Goal: Task Accomplishment & Management: Use online tool/utility

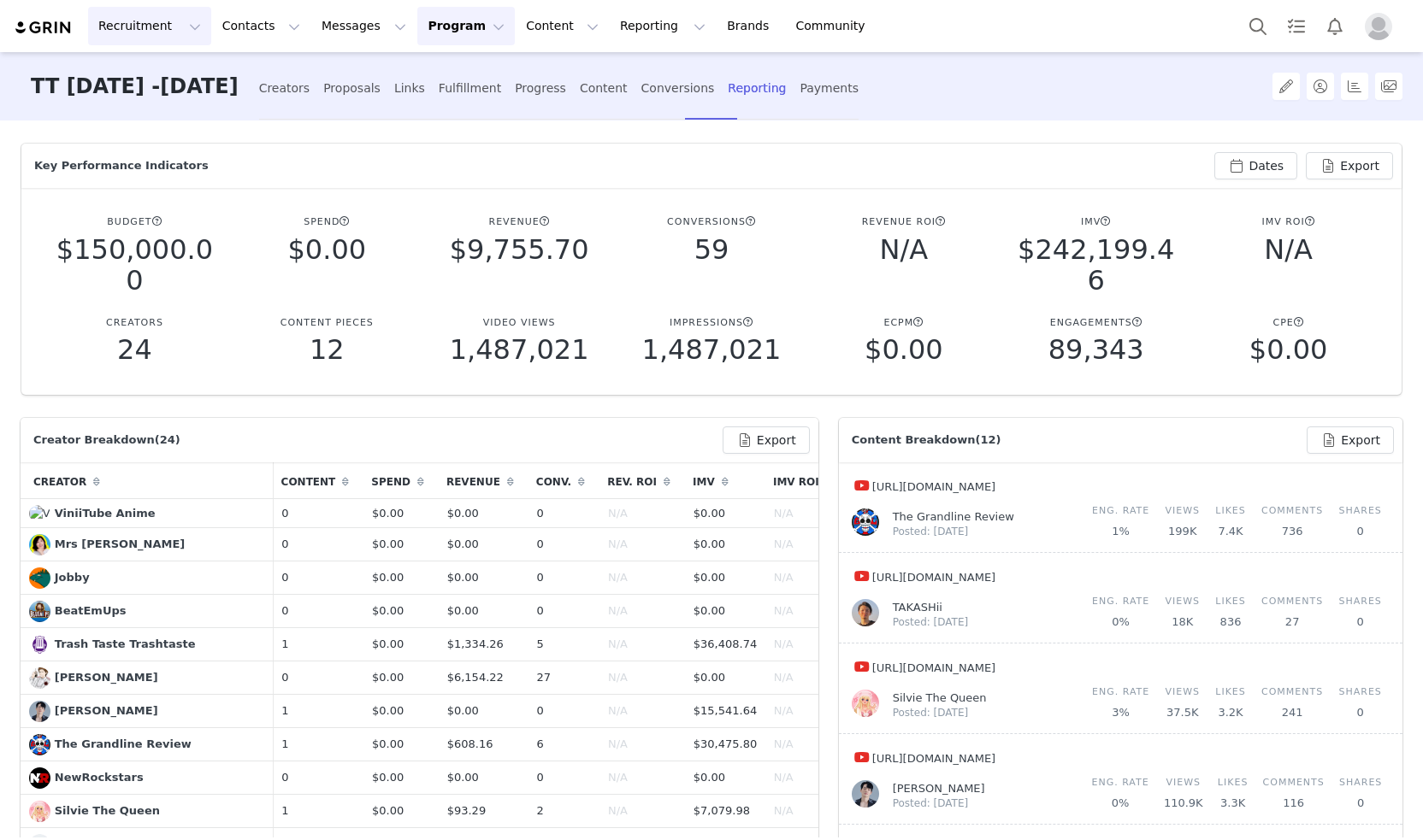
click at [157, 28] on button "Recruitment Recruitment" at bounding box center [150, 26] width 123 height 39
click at [168, 80] on p "Creator Search" at bounding box center [148, 76] width 90 height 18
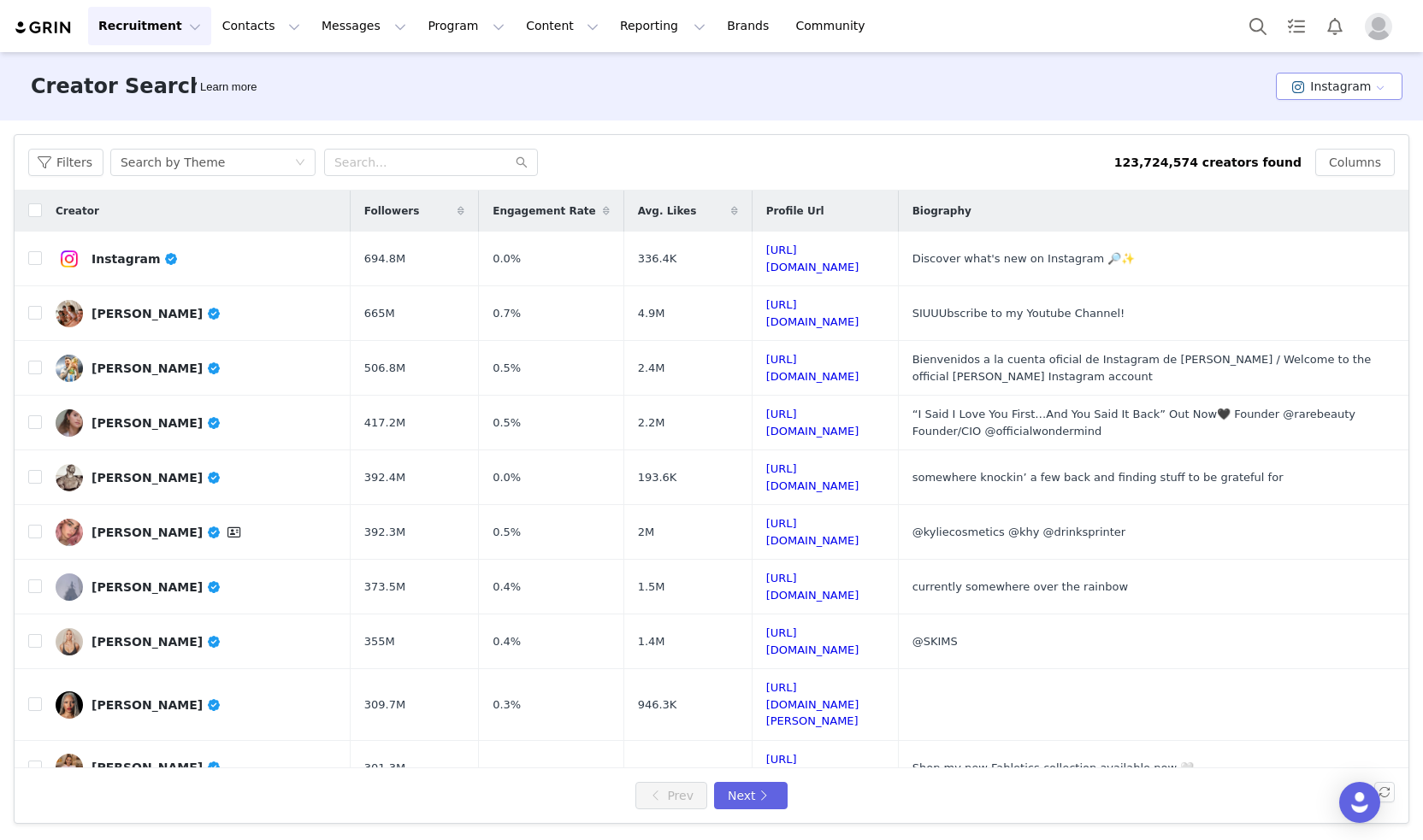
click at [1328, 82] on button "Instagram" at bounding box center [1339, 86] width 127 height 28
click at [1311, 169] on li "YouTube" at bounding box center [1343, 177] width 118 height 28
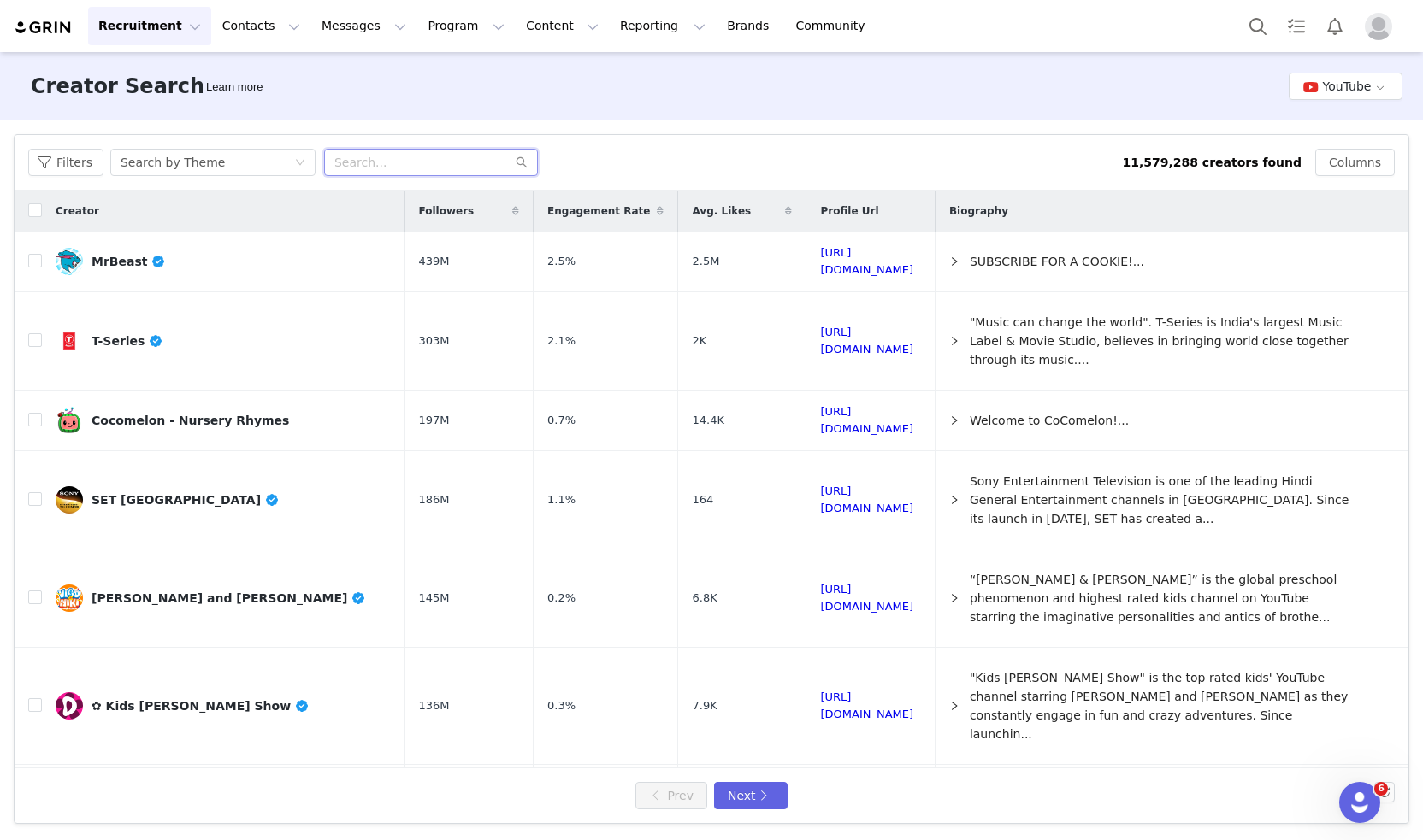
click at [358, 158] on input "text" at bounding box center [430, 162] width 214 height 28
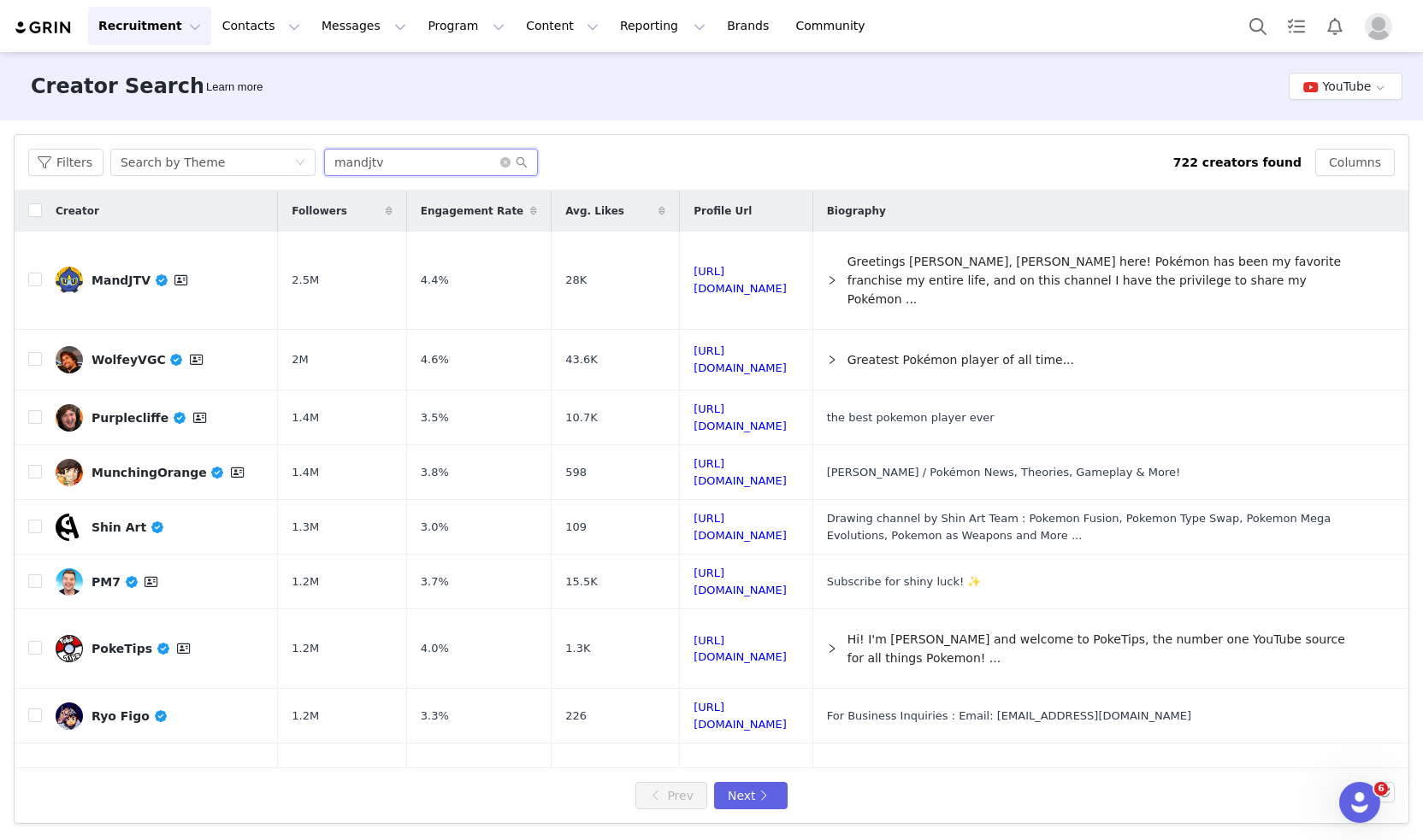
click at [389, 175] on input "mandjtv" at bounding box center [430, 162] width 214 height 28
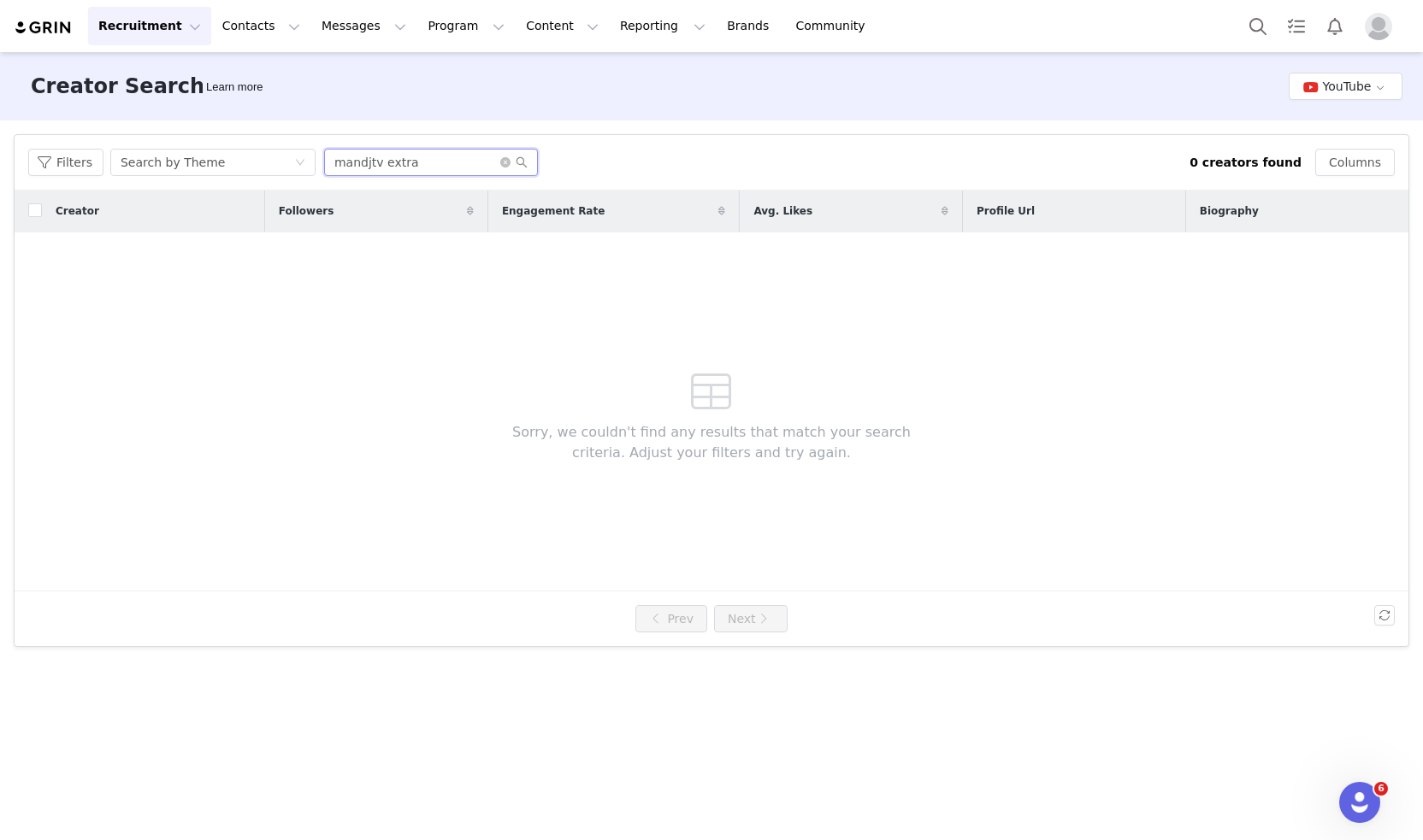
click at [400, 161] on input "mandjtv extra" at bounding box center [430, 162] width 214 height 28
type input "mandjtv"
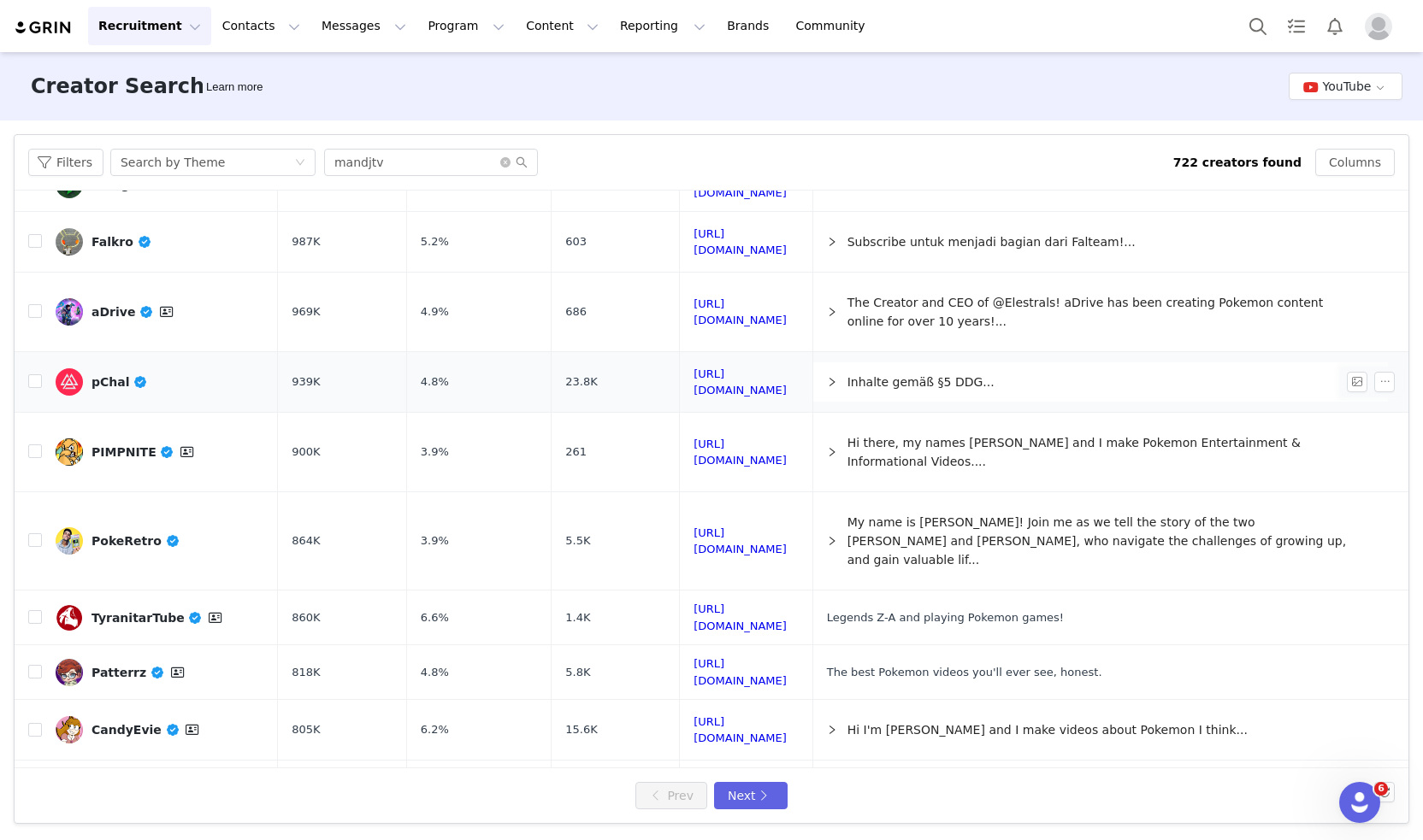
scroll to position [709, 0]
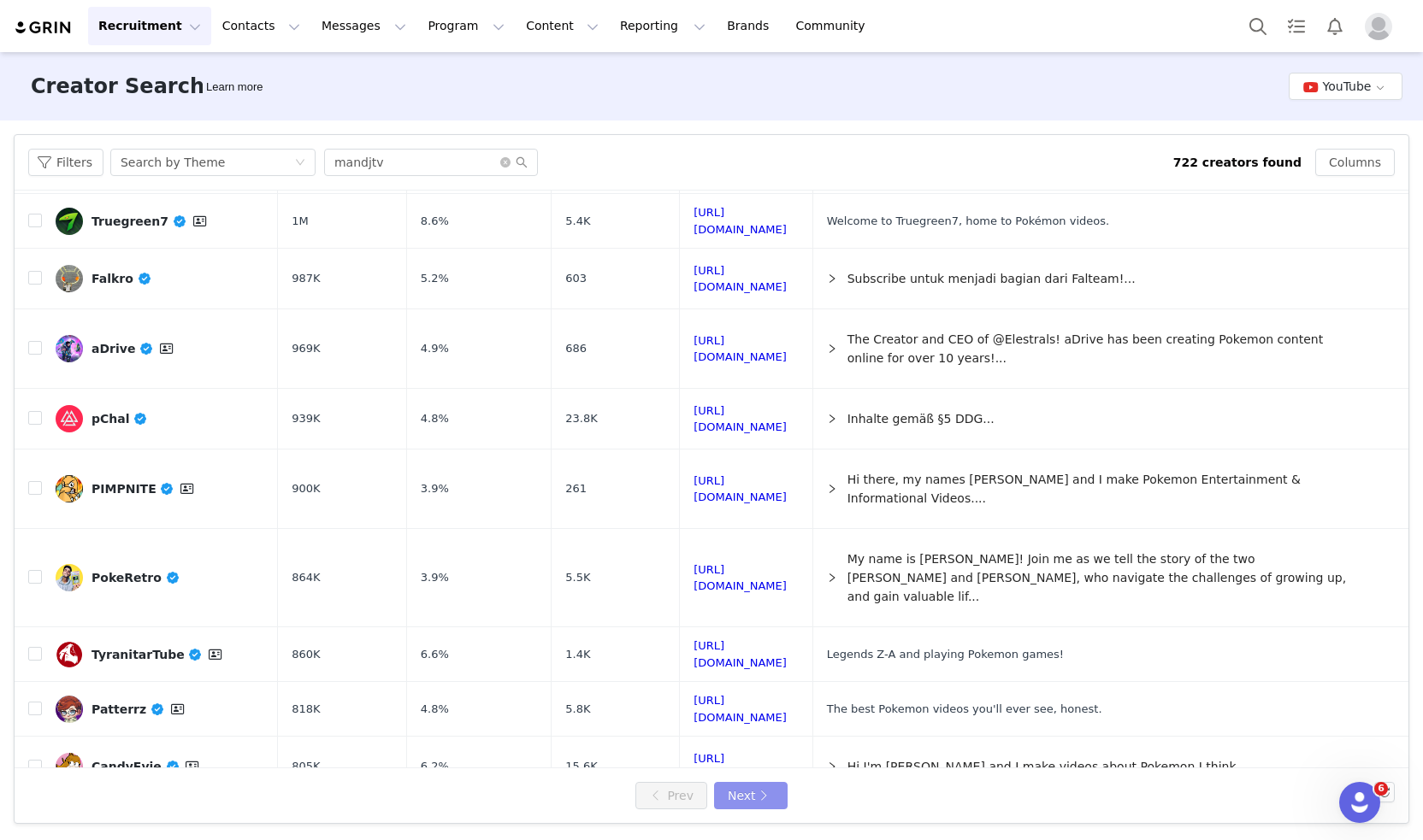
click at [756, 805] on button "Next" at bounding box center [750, 796] width 73 height 28
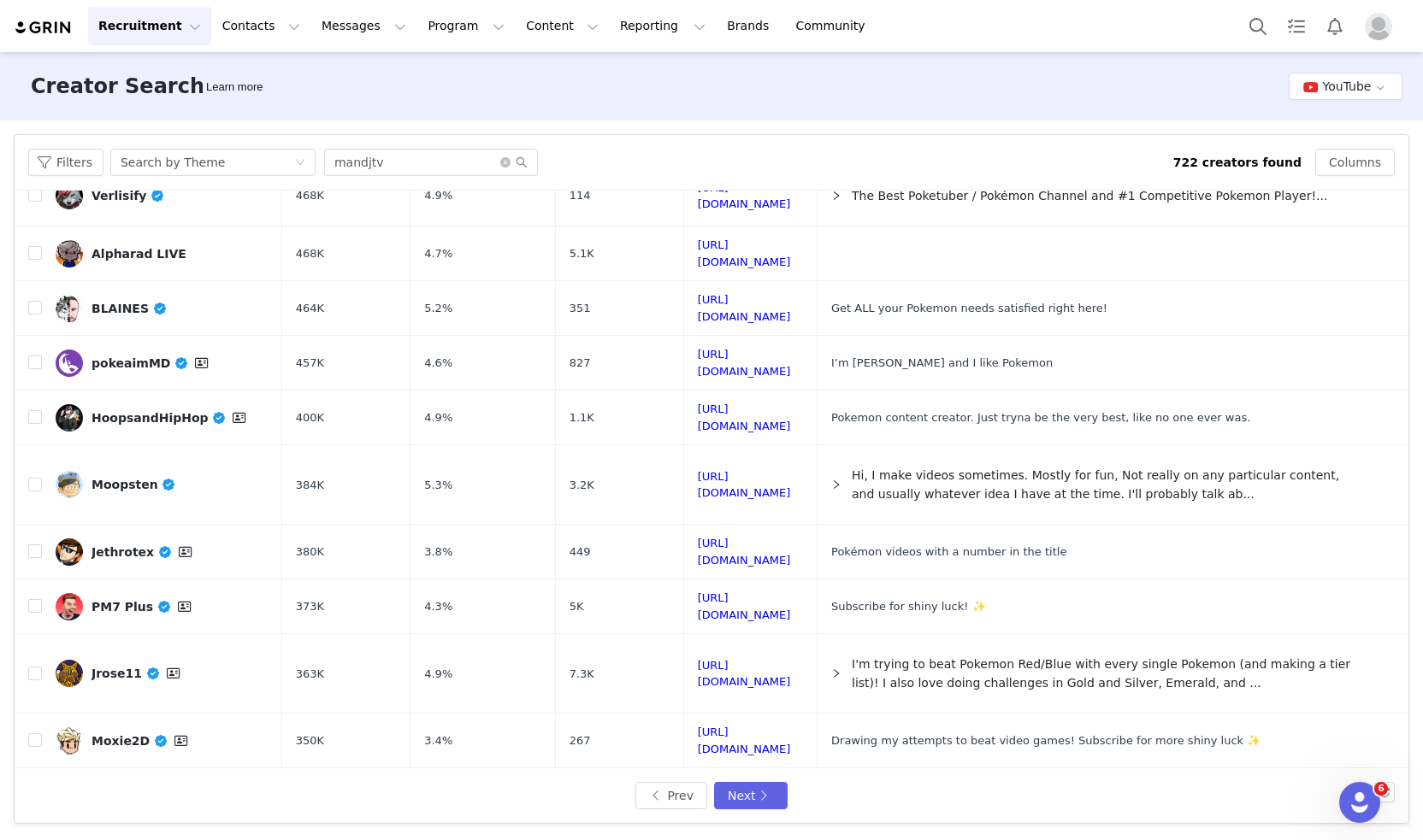
scroll to position [660, 0]
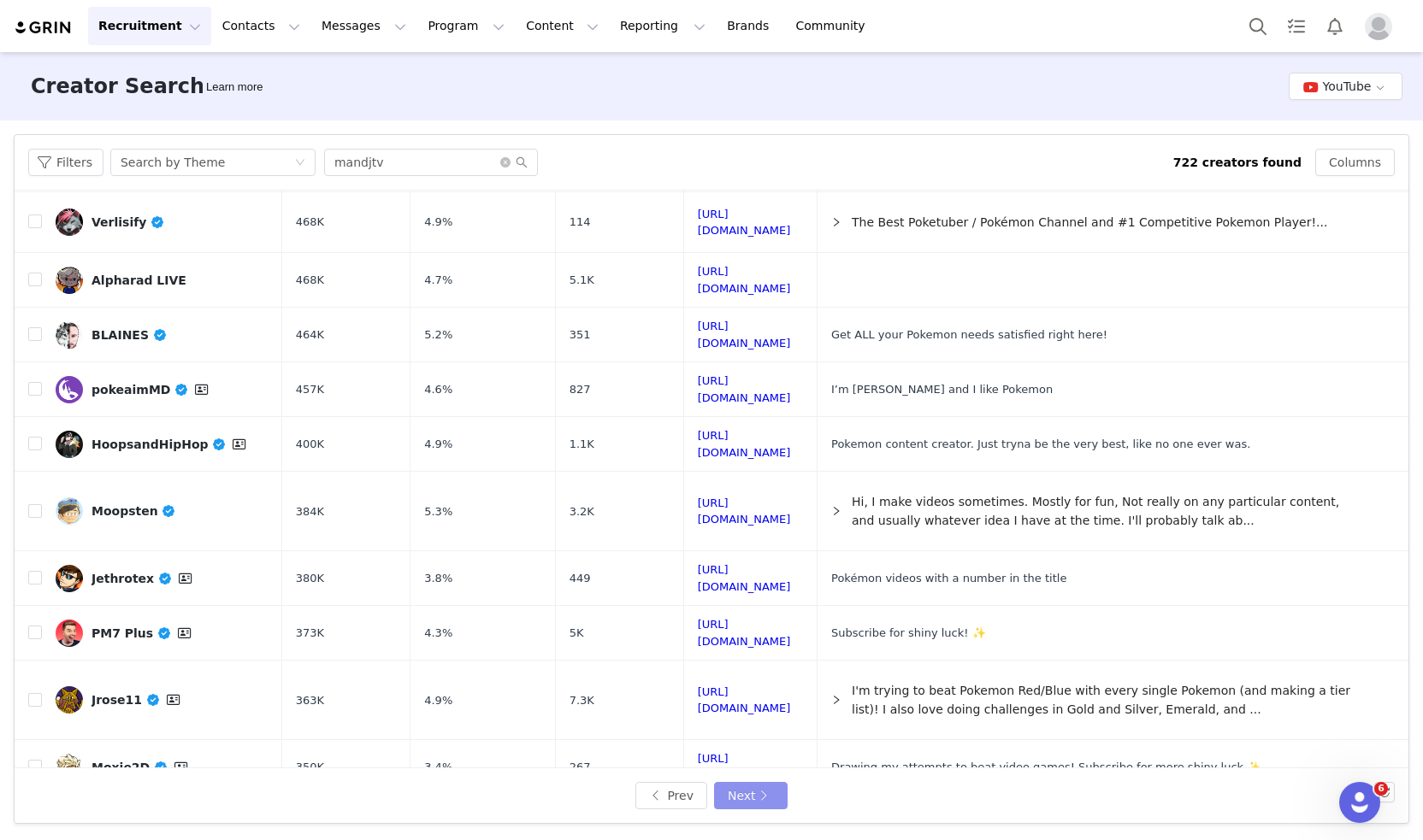
click at [760, 795] on button "Next" at bounding box center [750, 796] width 73 height 28
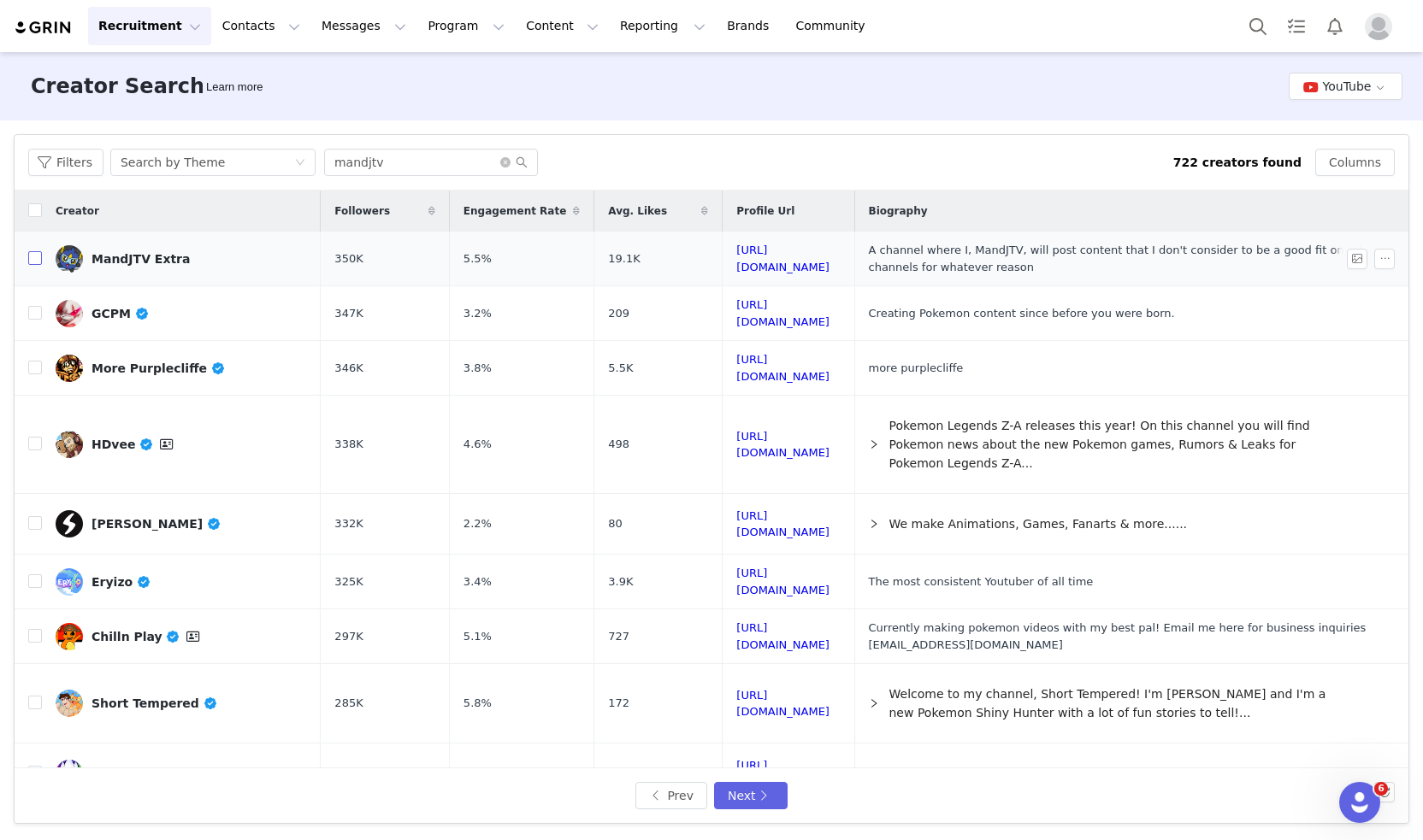
click at [34, 254] on input "checkbox" at bounding box center [35, 258] width 14 height 14
checkbox input "true"
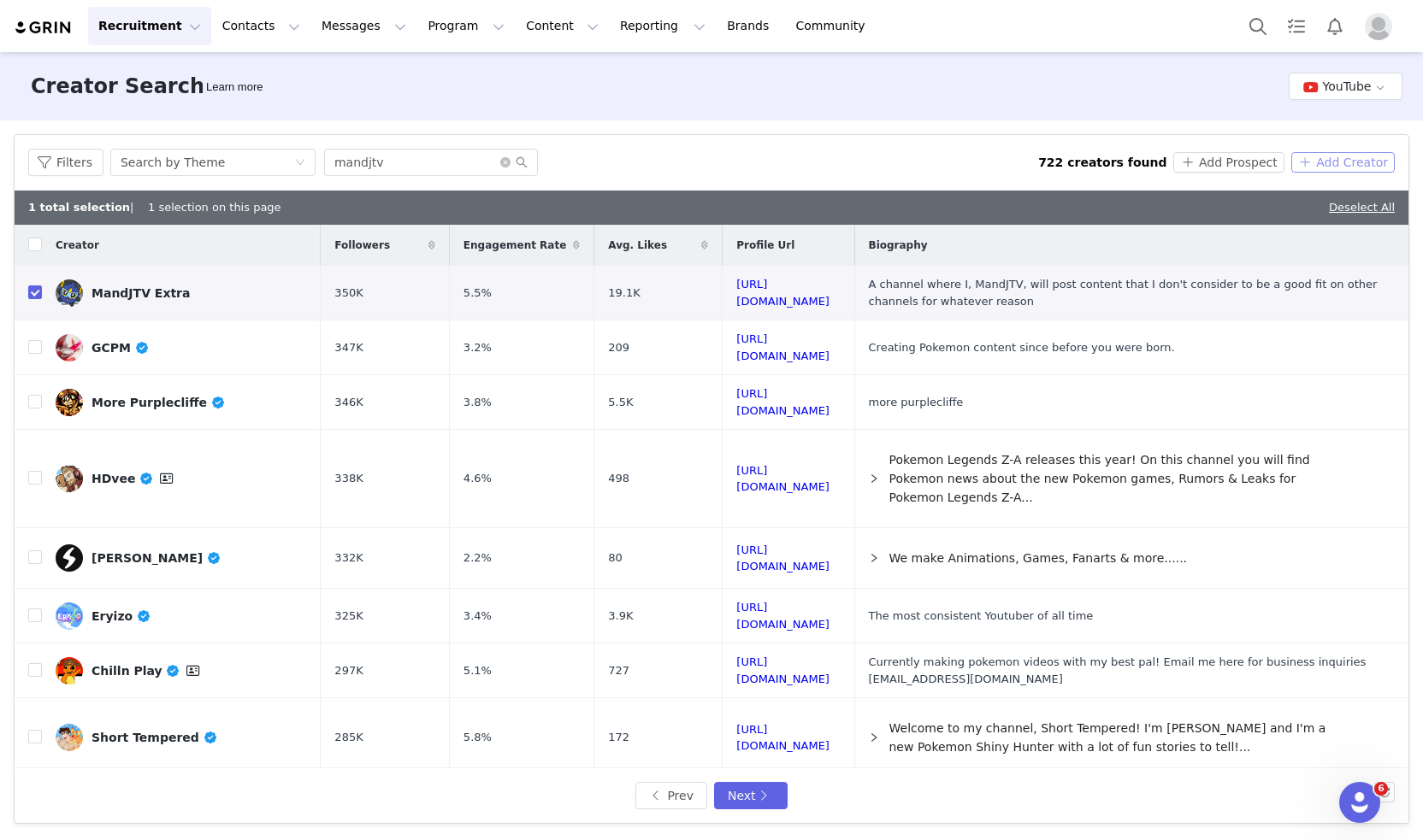
click at [1327, 163] on button "Add Creator" at bounding box center [1342, 162] width 104 height 20
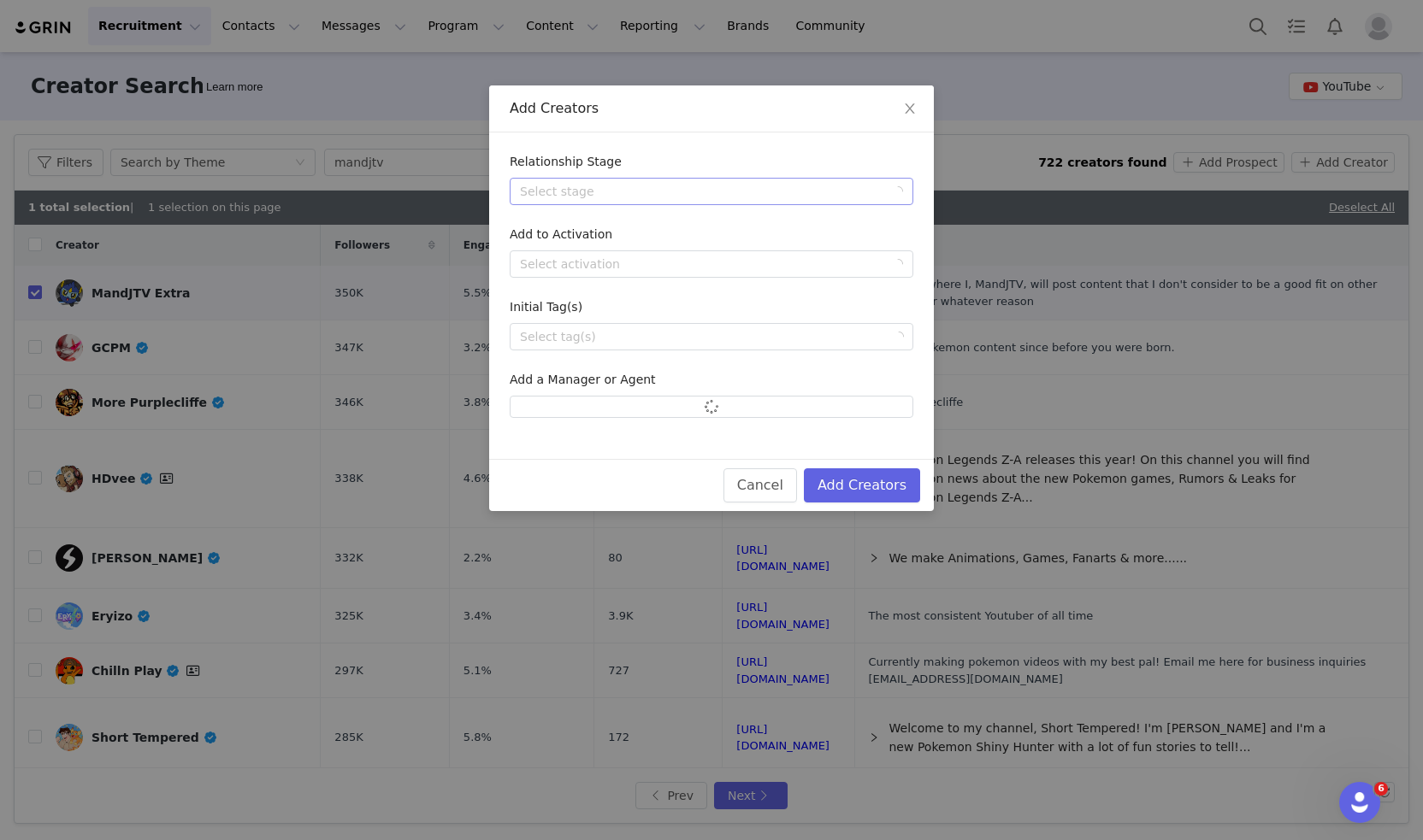
click at [703, 185] on div "Select stage" at bounding box center [702, 191] width 364 height 17
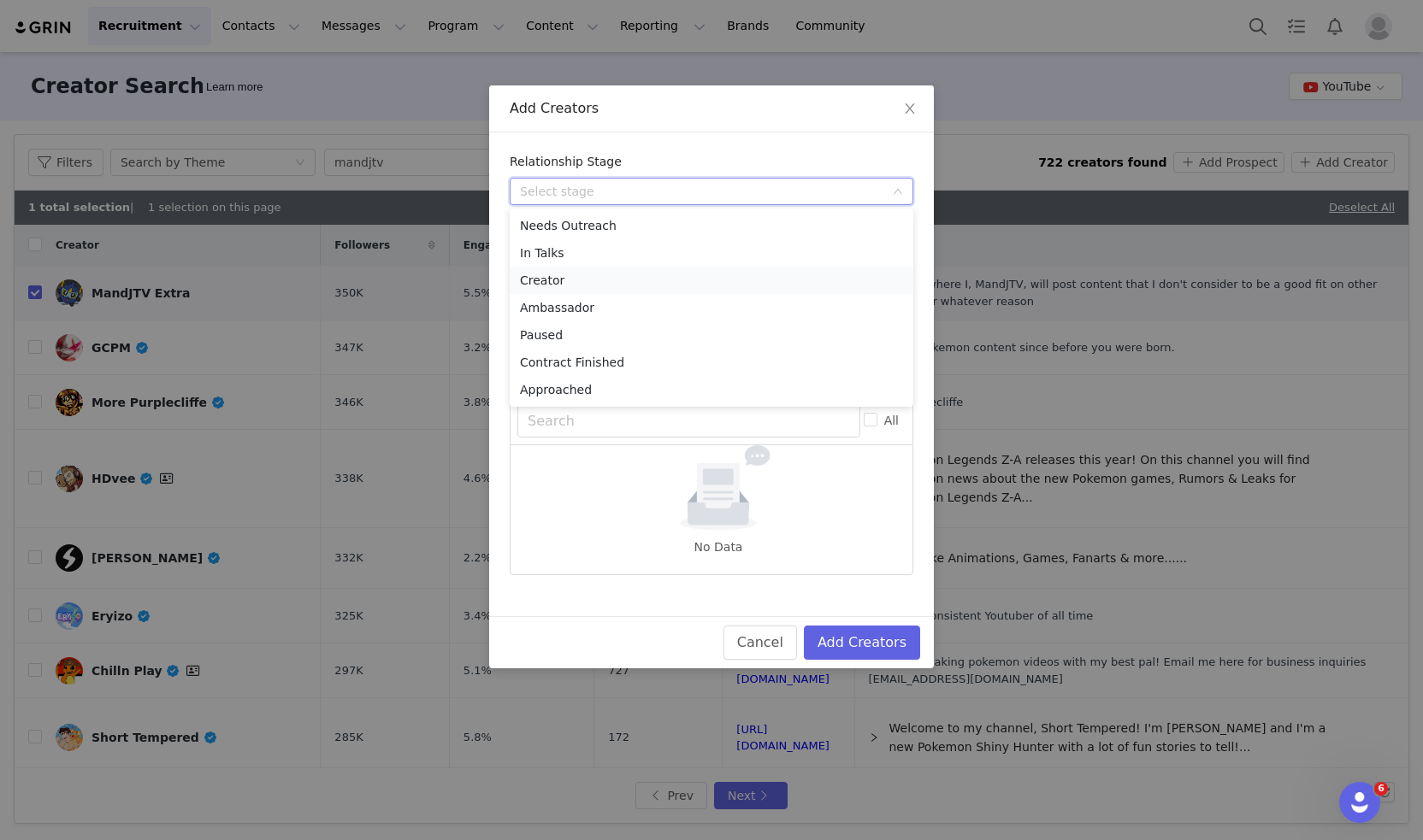
click at [663, 271] on li "Creator" at bounding box center [711, 281] width 404 height 28
click at [685, 257] on div "Select activation" at bounding box center [702, 264] width 364 height 17
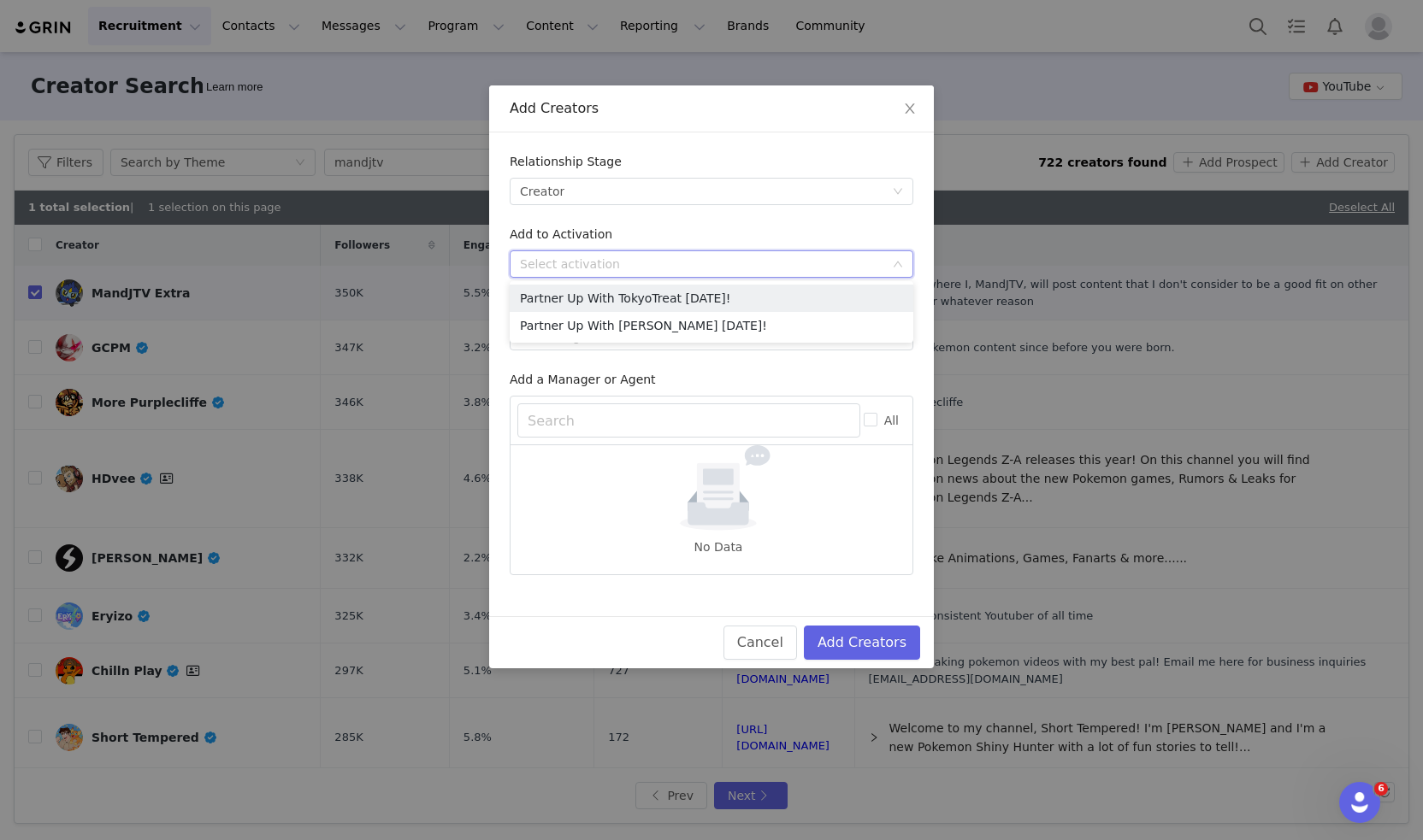
click at [700, 251] on input at bounding box center [706, 264] width 372 height 26
click at [828, 366] on form "Relationship Stage Select stage Creator Add to Activation Select activation Ini…" at bounding box center [711, 364] width 404 height 422
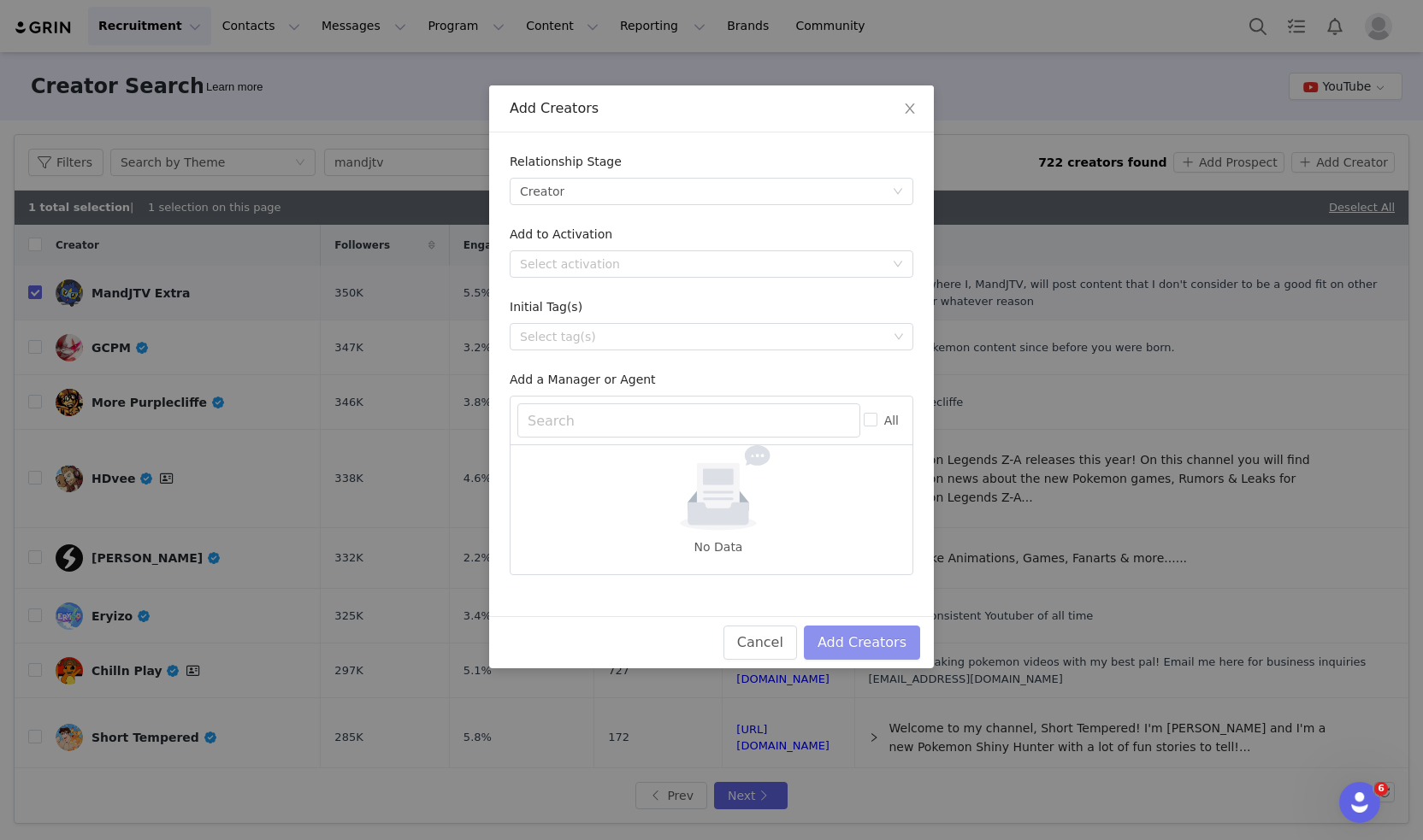
click at [879, 649] on button "Add Creators" at bounding box center [862, 642] width 117 height 34
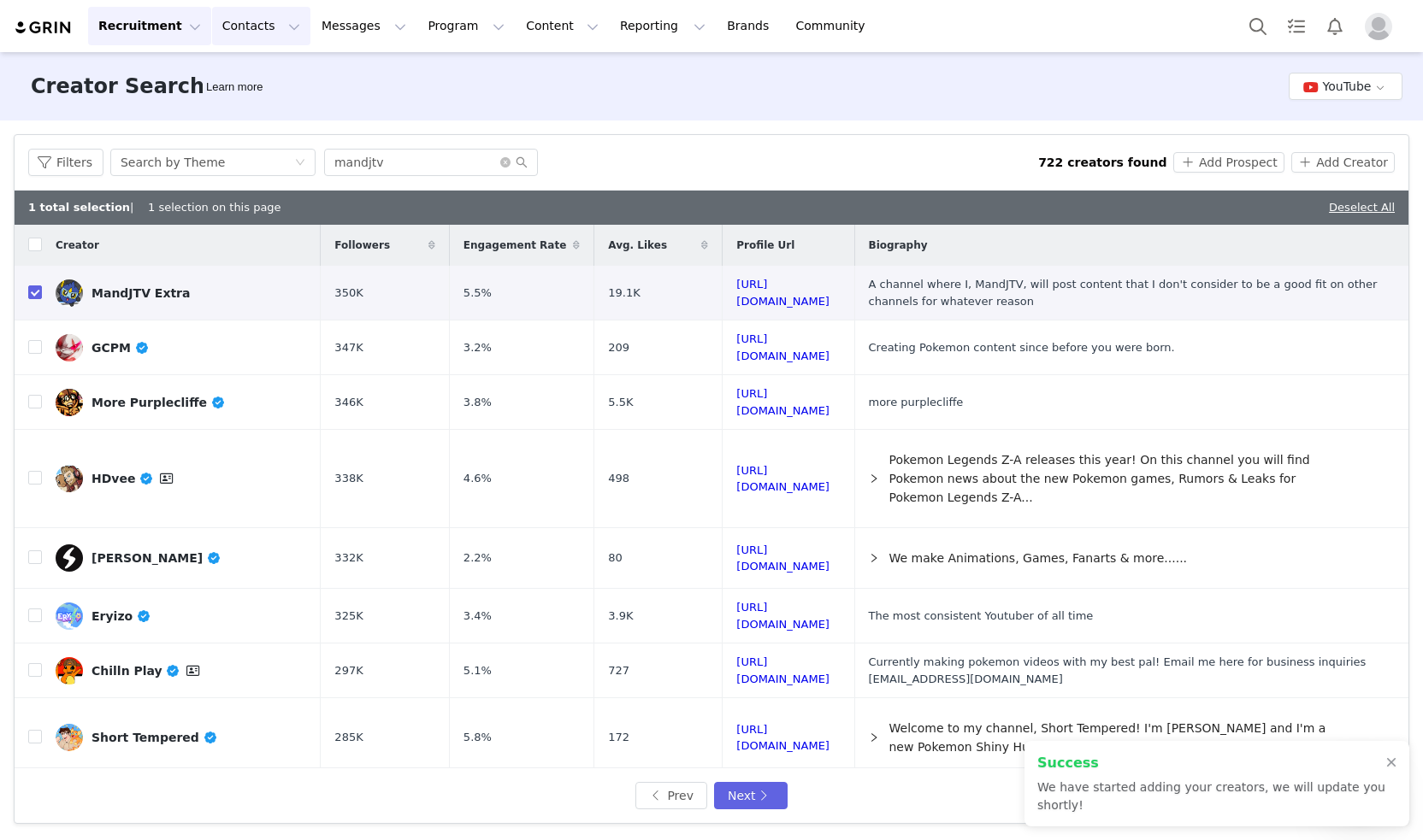
click at [232, 27] on button "Contacts Contacts" at bounding box center [261, 26] width 98 height 39
click at [245, 70] on p "Creators" at bounding box center [234, 76] width 51 height 18
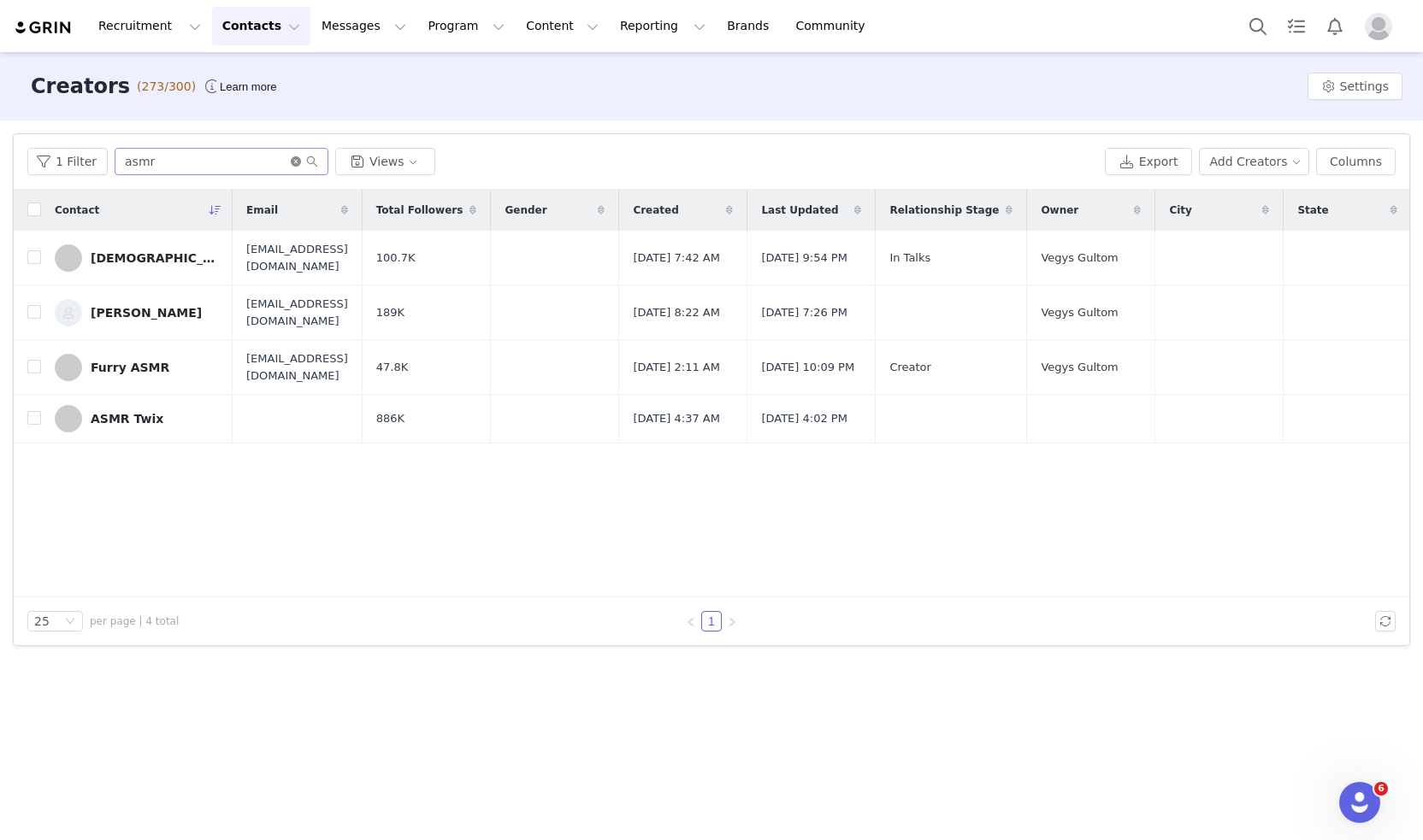
click at [291, 160] on icon "icon: close-circle" at bounding box center [295, 161] width 10 height 10
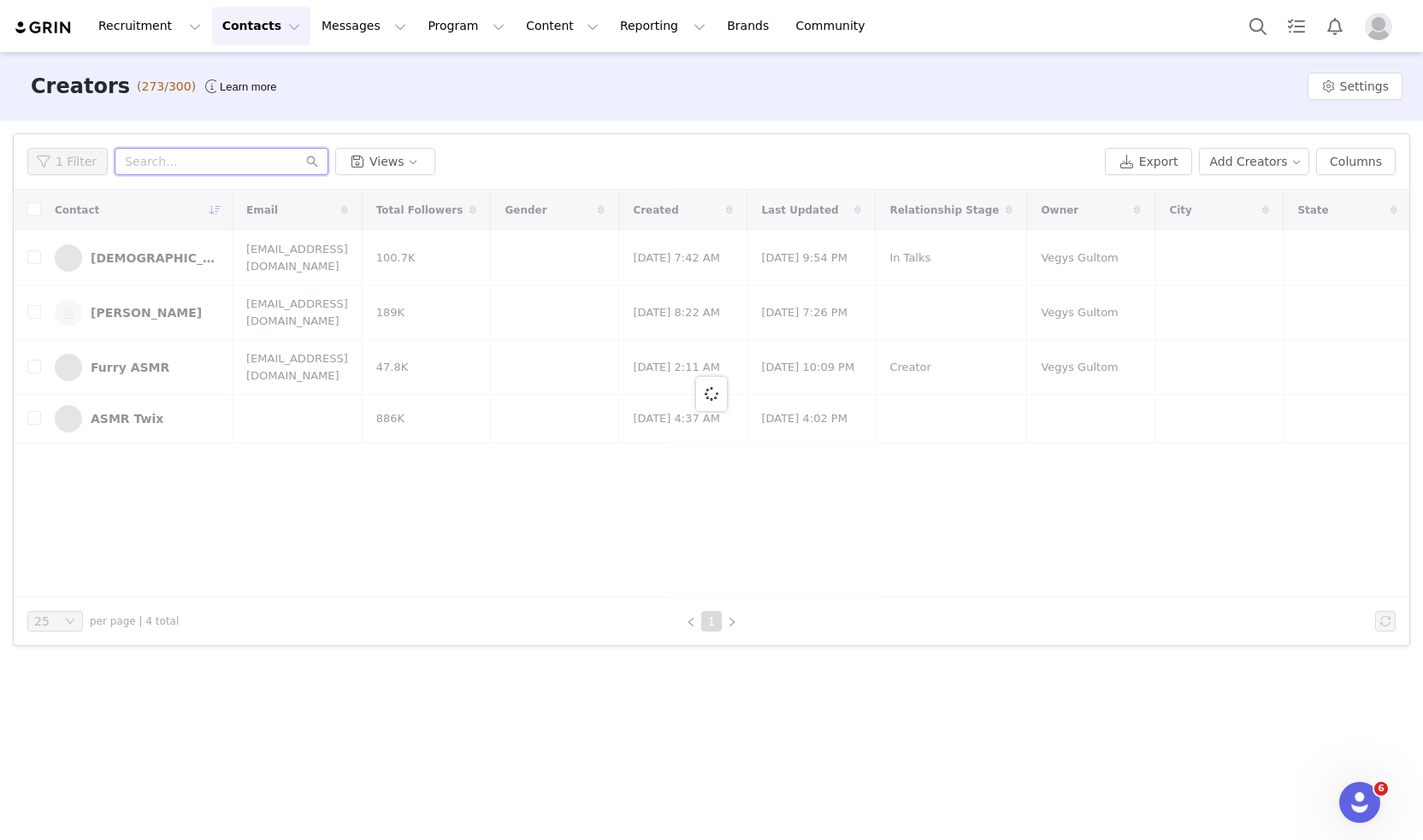
click at [285, 160] on input "text" at bounding box center [221, 161] width 214 height 28
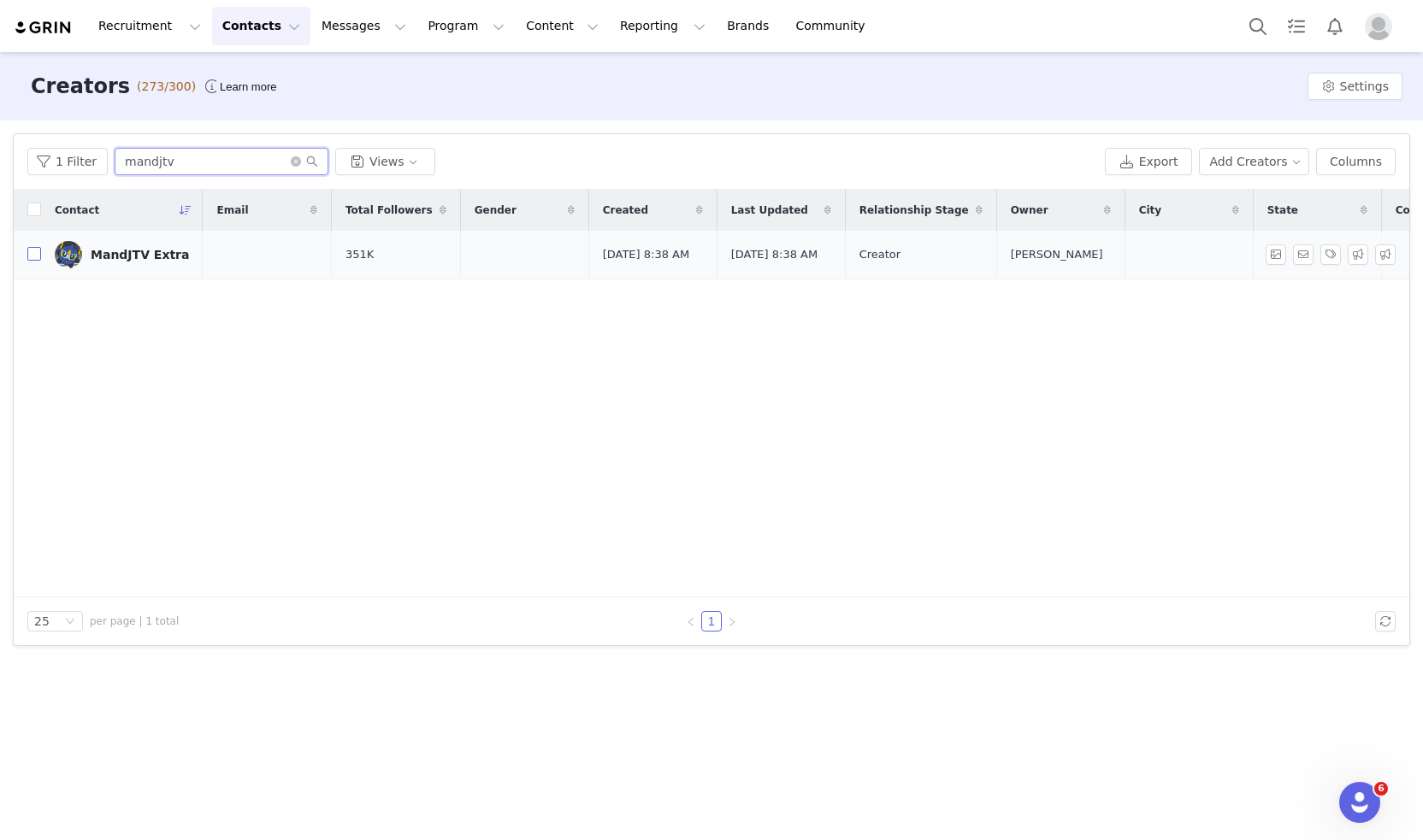
type input "mandjtv"
click at [39, 259] on input "checkbox" at bounding box center [34, 253] width 14 height 14
checkbox input "true"
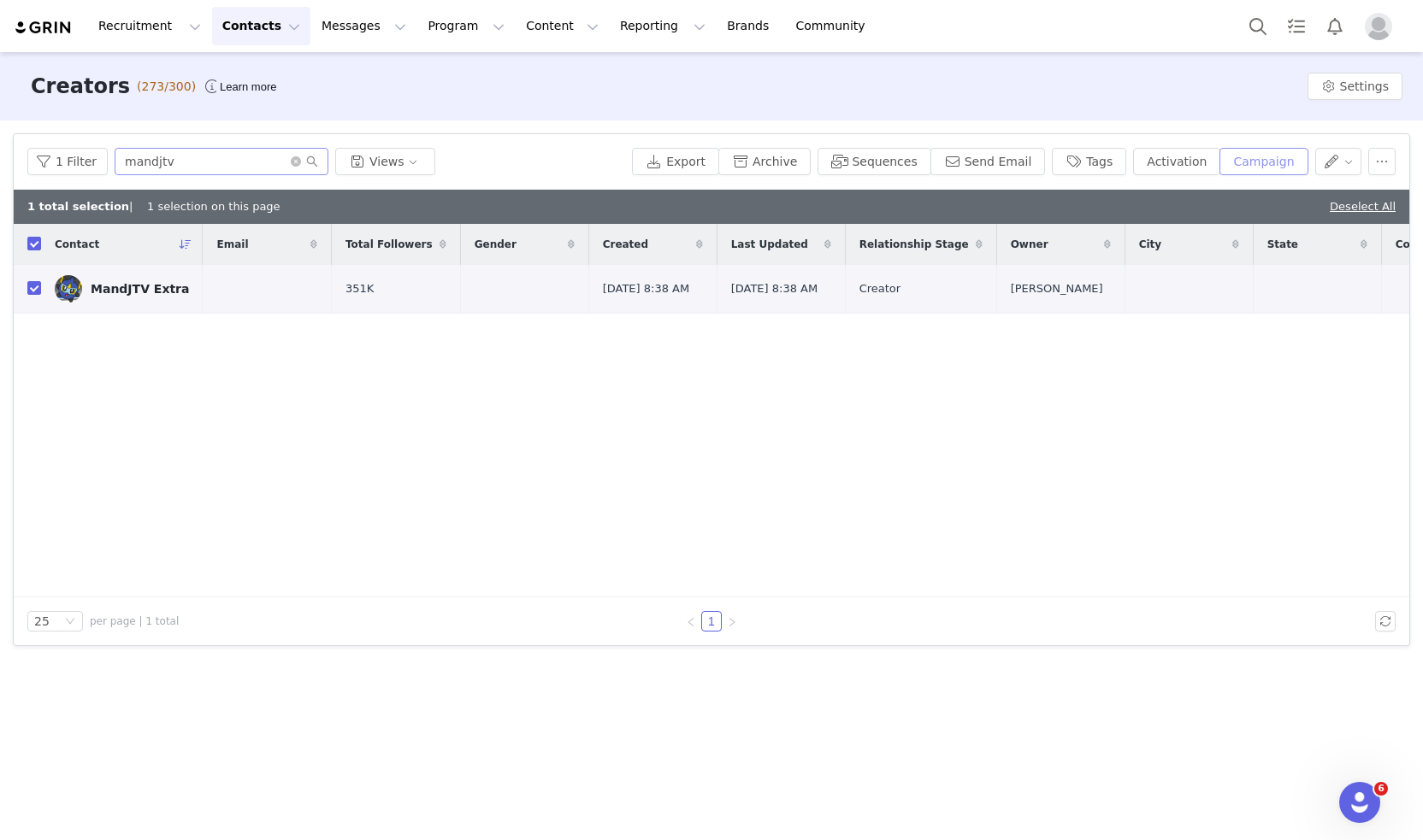
click at [1287, 166] on button "Campaign" at bounding box center [1263, 161] width 88 height 28
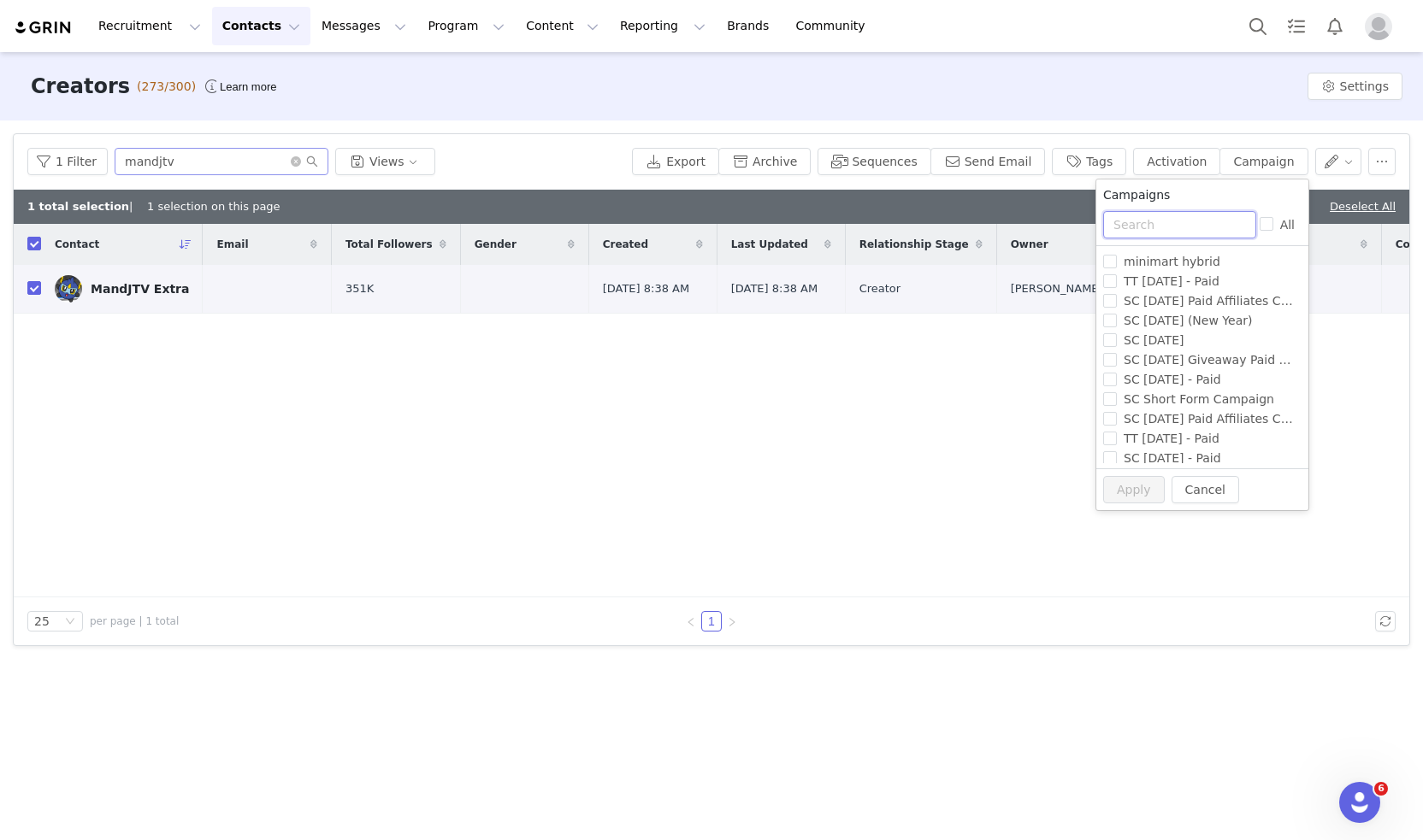
click at [1168, 227] on input "text" at bounding box center [1179, 225] width 153 height 28
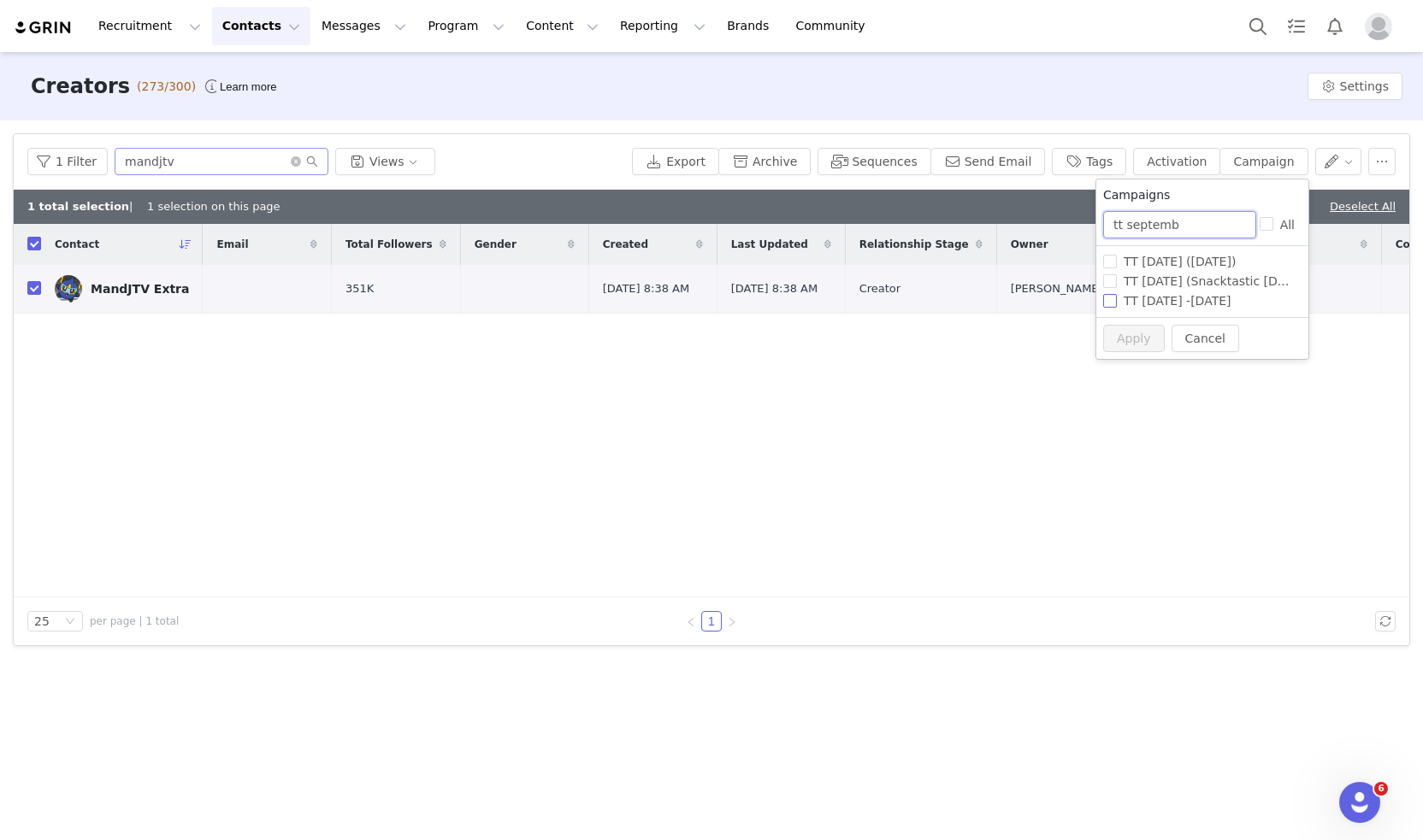
type input "tt septemb"
click at [1110, 300] on input "TT [DATE] -[DATE]" at bounding box center [1109, 301] width 14 height 14
checkbox input "true"
click at [1123, 343] on button "Apply" at bounding box center [1133, 338] width 61 height 28
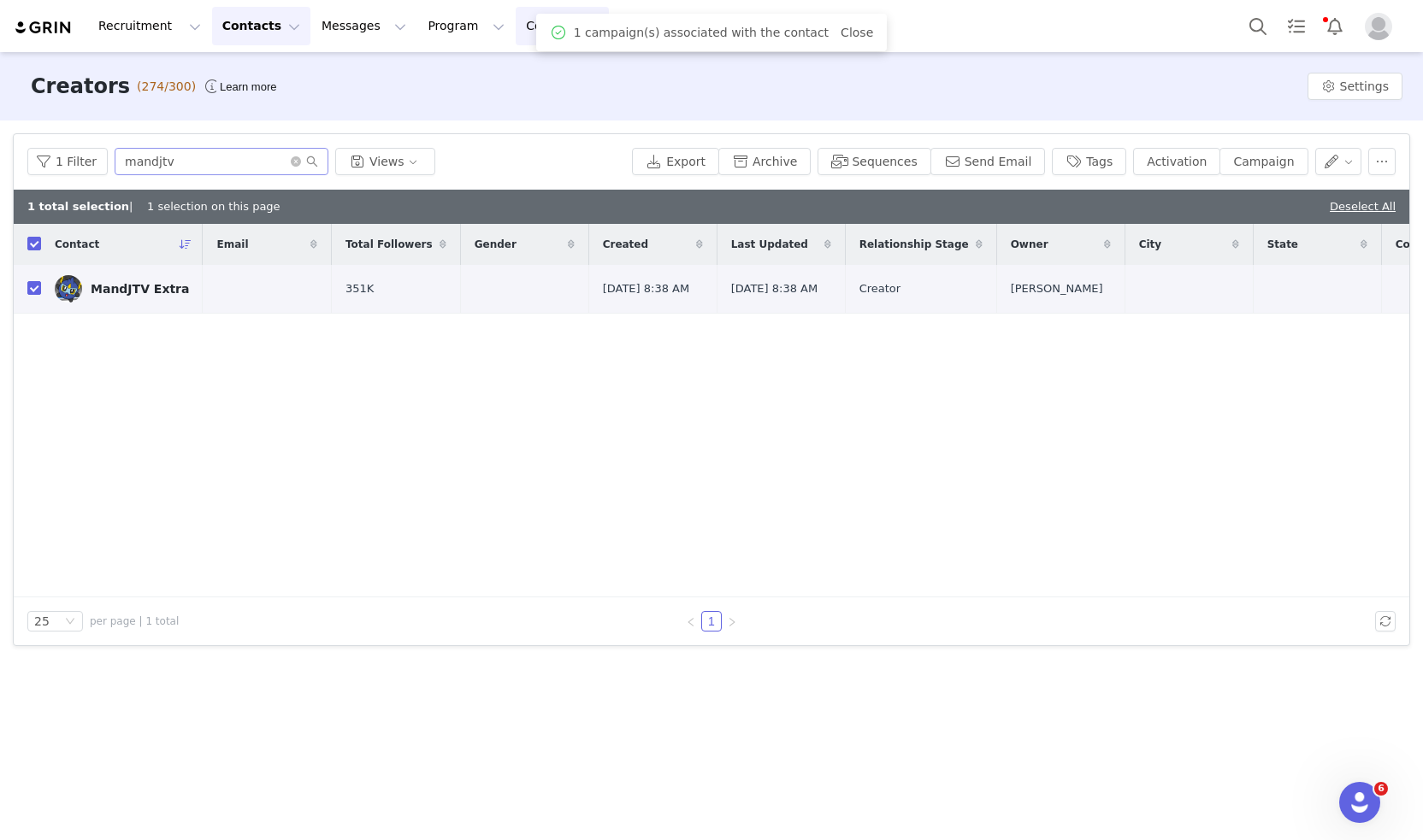
click at [516, 25] on button "Content Content" at bounding box center [562, 26] width 94 height 39
click at [417, 22] on button "Program Program" at bounding box center [466, 26] width 97 height 39
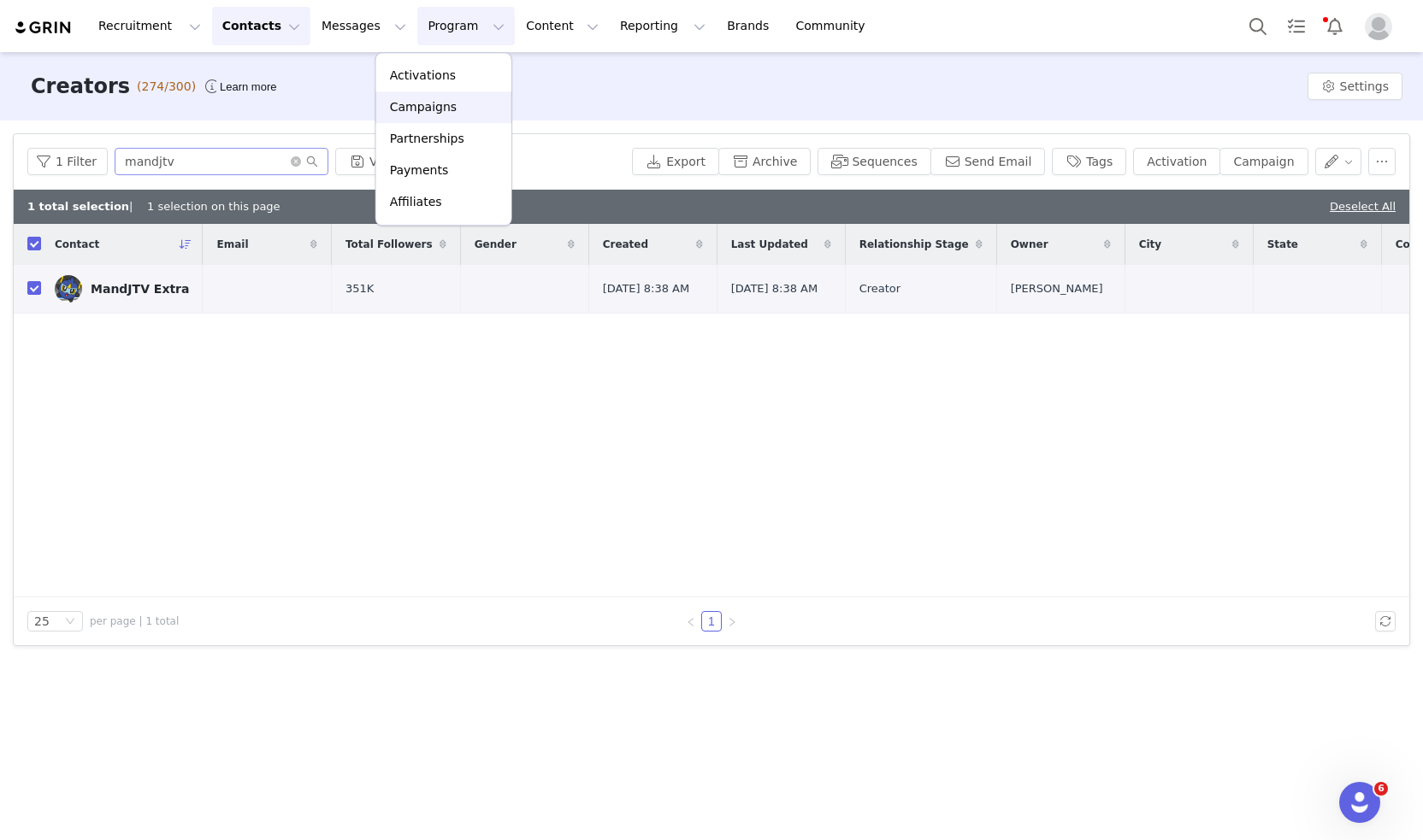
click at [448, 105] on div "Campaigns" at bounding box center [443, 107] width 115 height 18
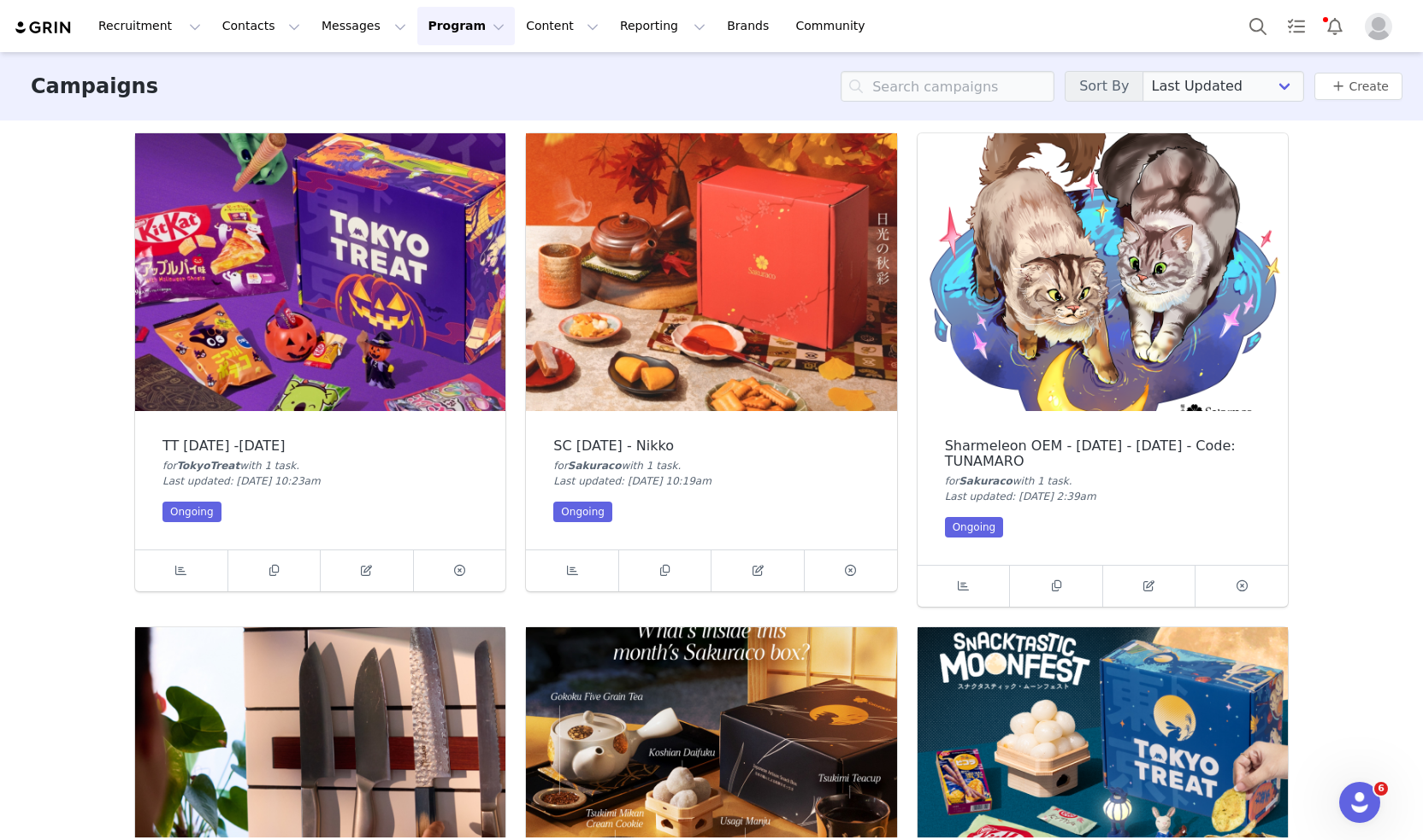
click at [342, 447] on div "TT [DATE] -[DATE]" at bounding box center [320, 446] width 316 height 16
click at [182, 569] on span at bounding box center [181, 570] width 20 height 20
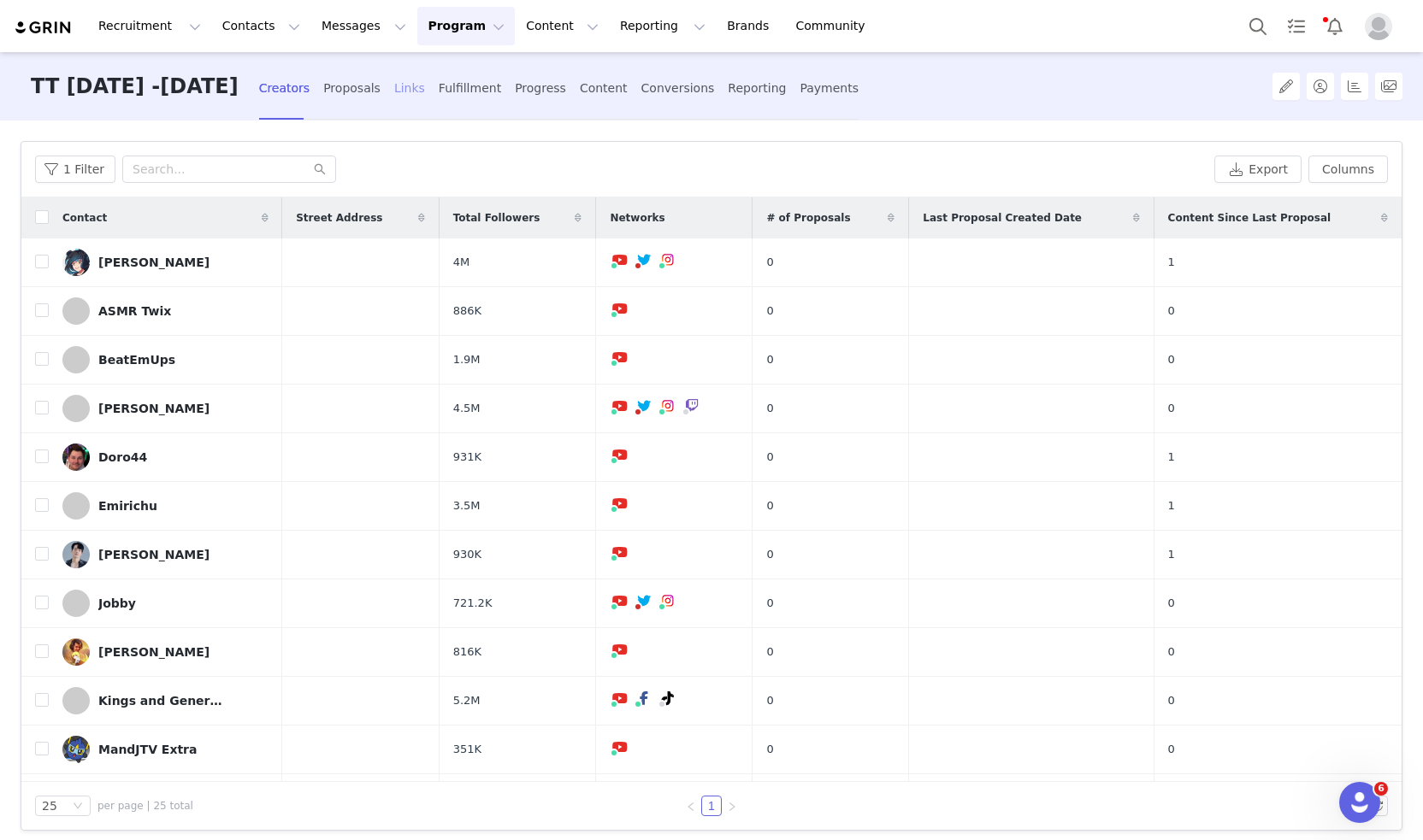
click at [425, 93] on div "Links" at bounding box center [410, 88] width 31 height 45
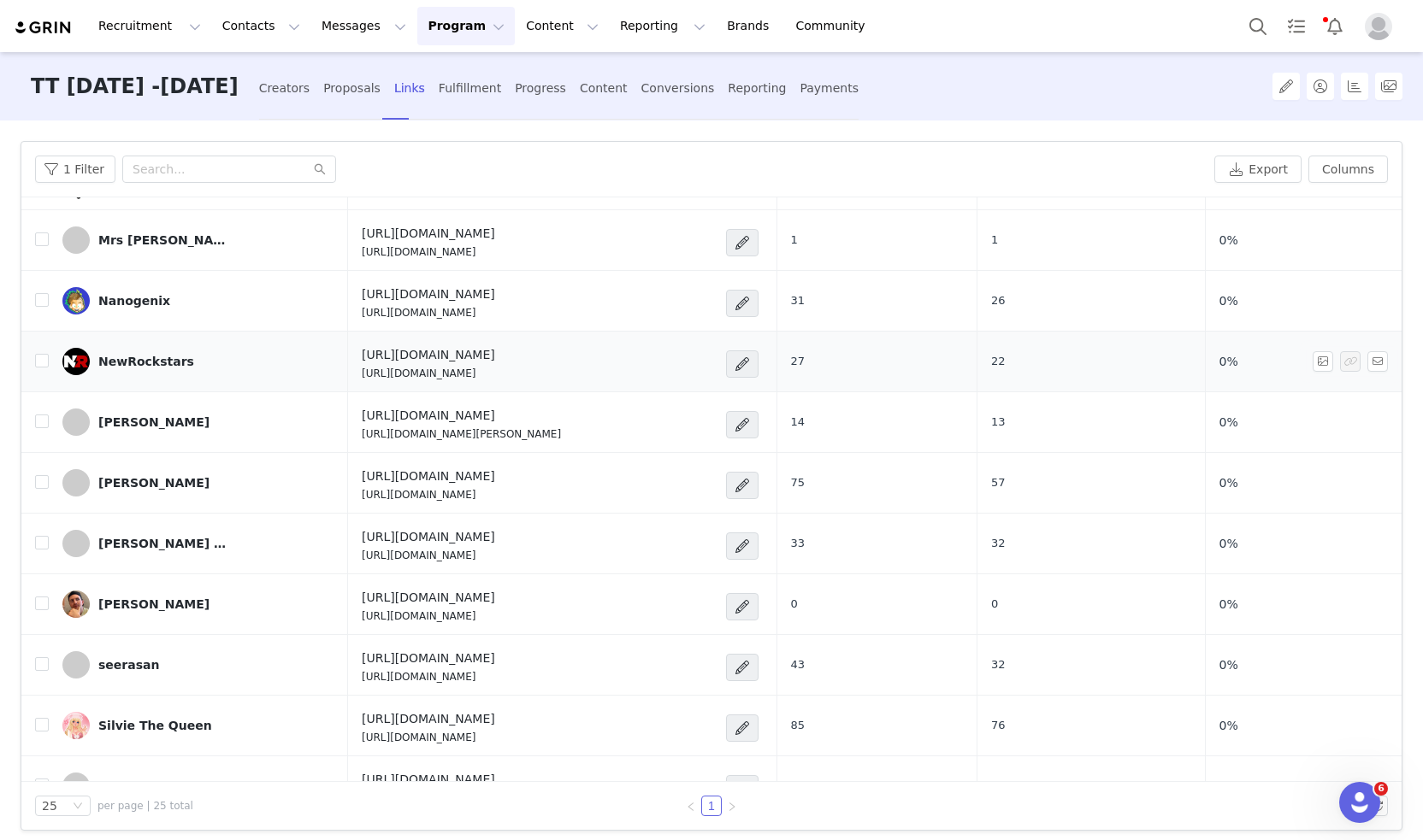
scroll to position [598, 0]
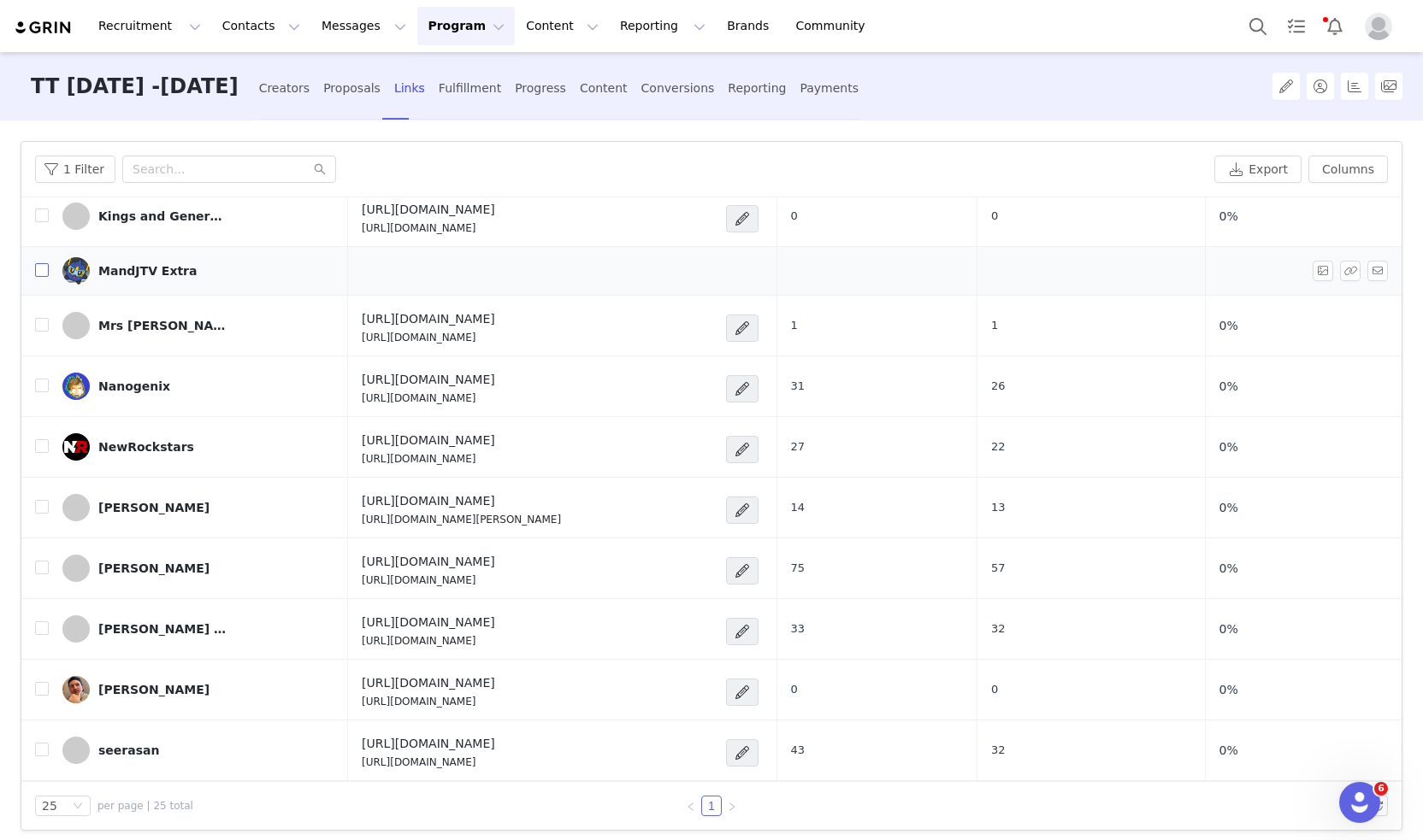
click at [35, 271] on input "checkbox" at bounding box center [41, 270] width 14 height 14
checkbox input "true"
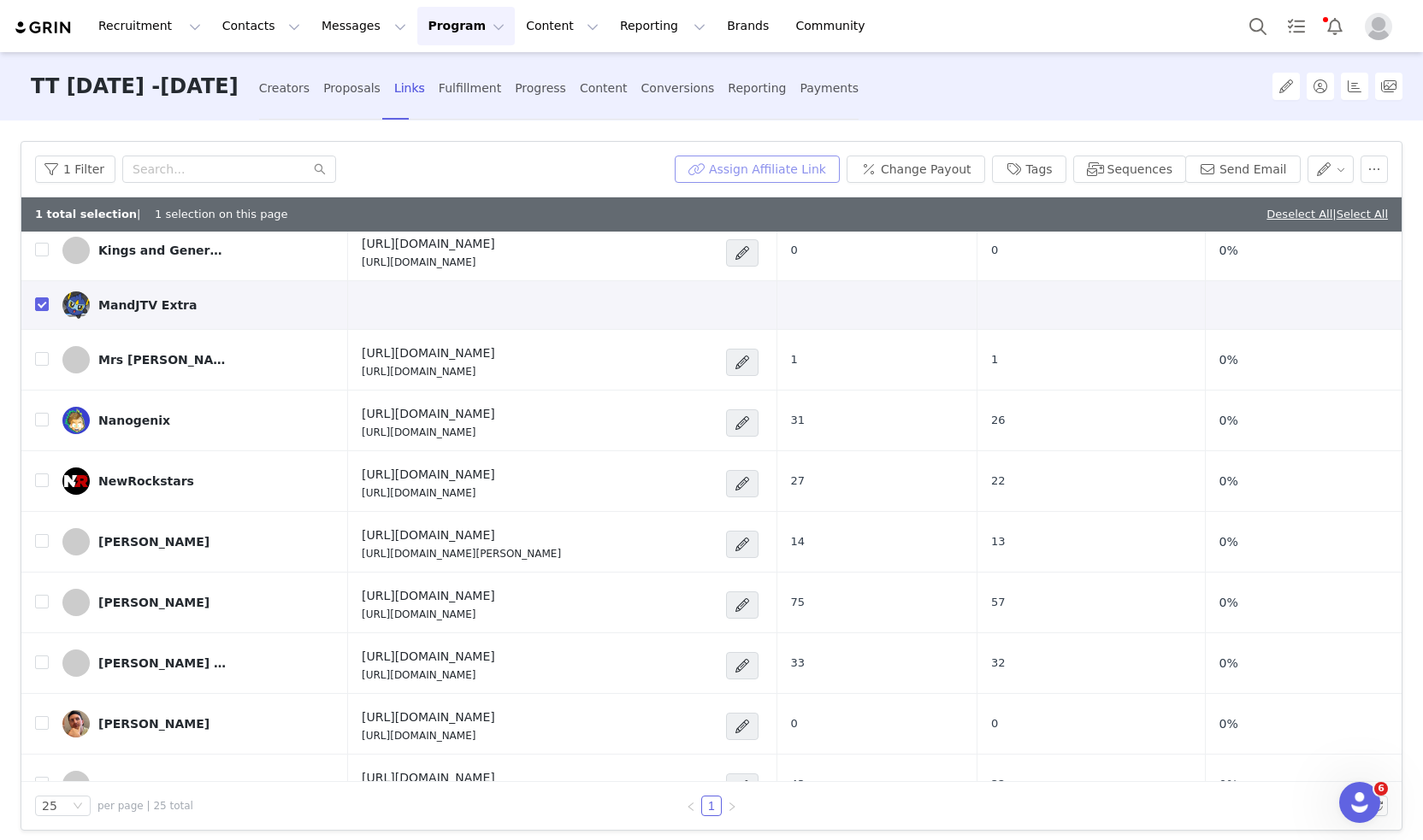
click at [839, 165] on button "Assign Affiliate Link" at bounding box center [757, 170] width 165 height 28
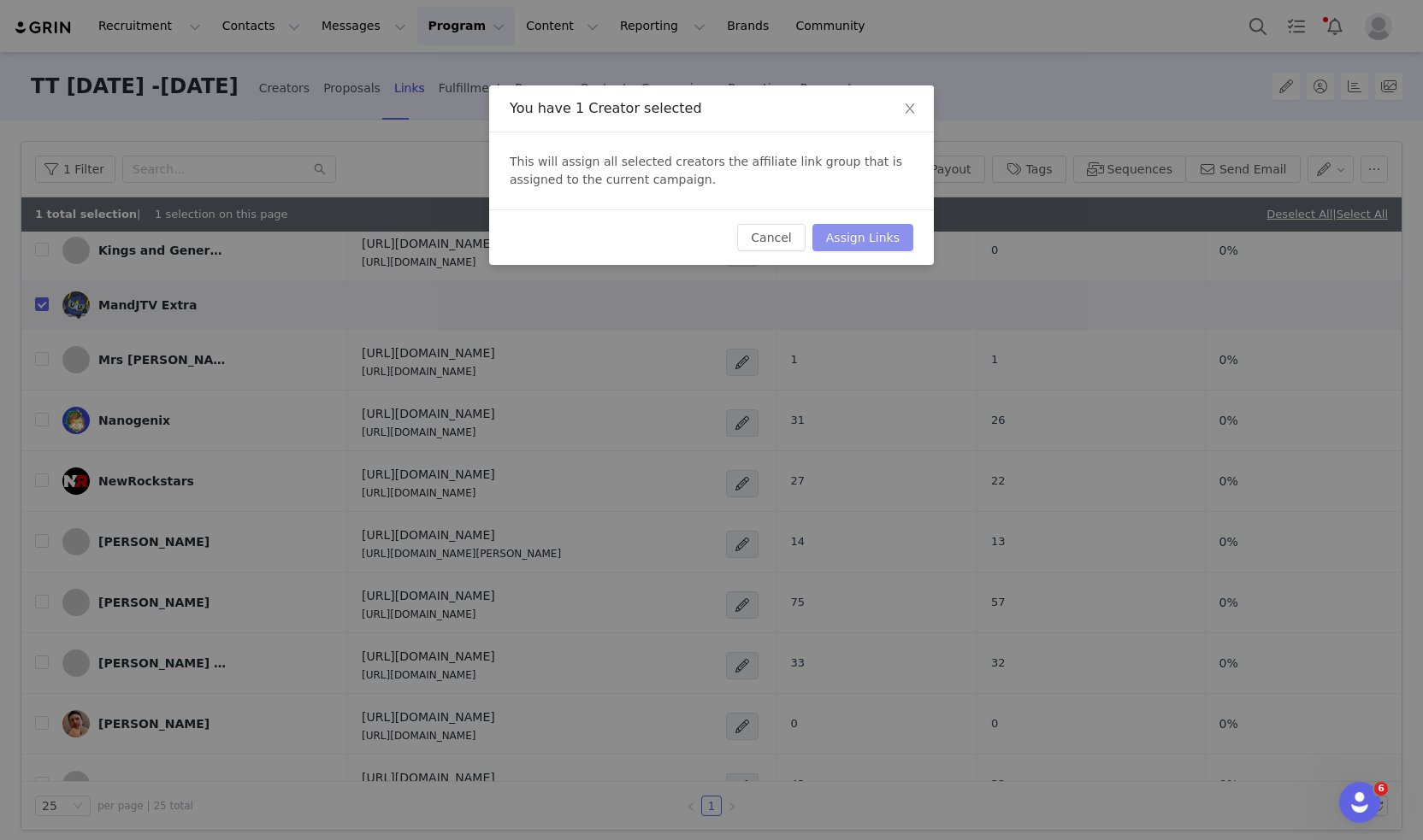
click at [864, 235] on button "Assign Links" at bounding box center [862, 238] width 101 height 28
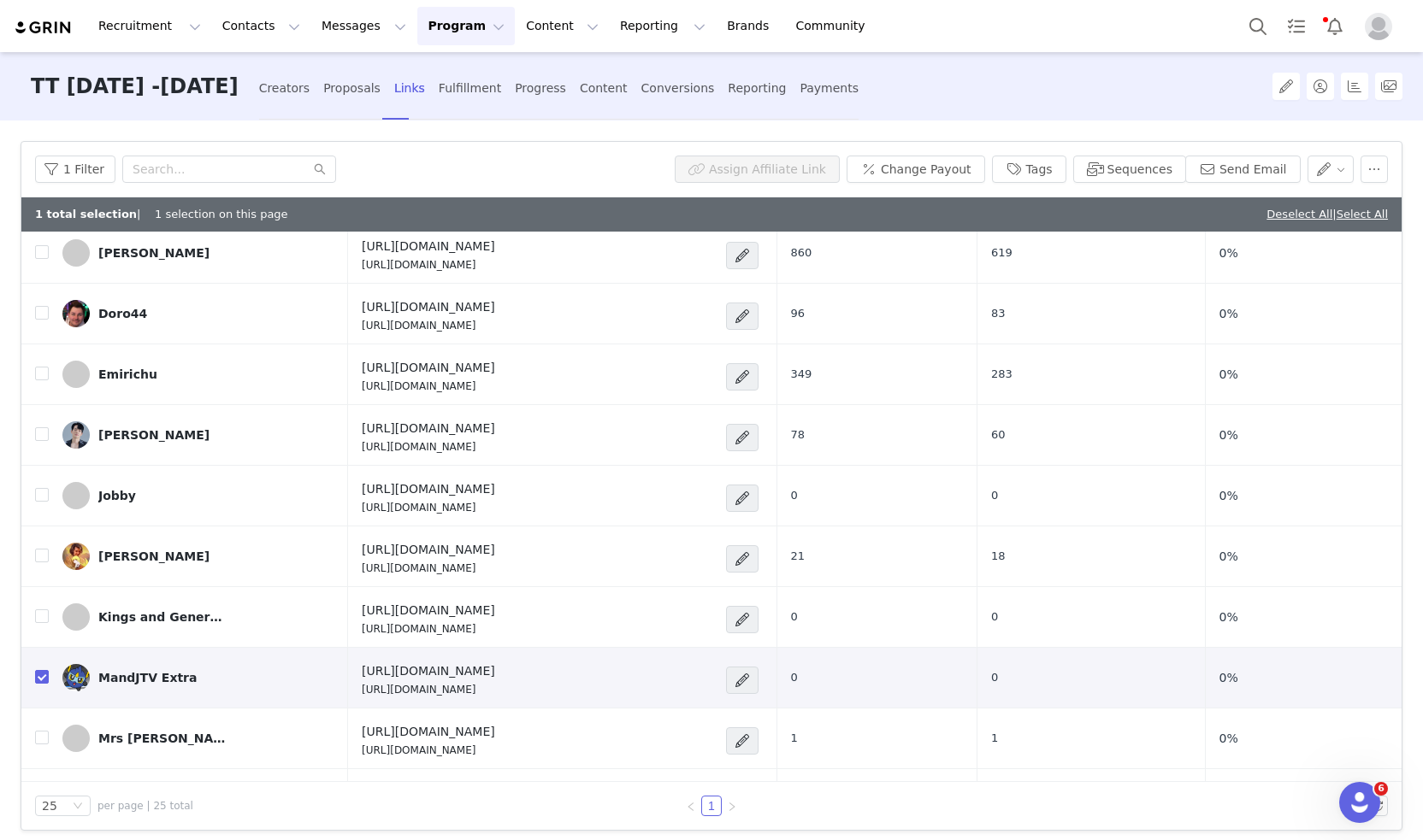
scroll to position [257, 0]
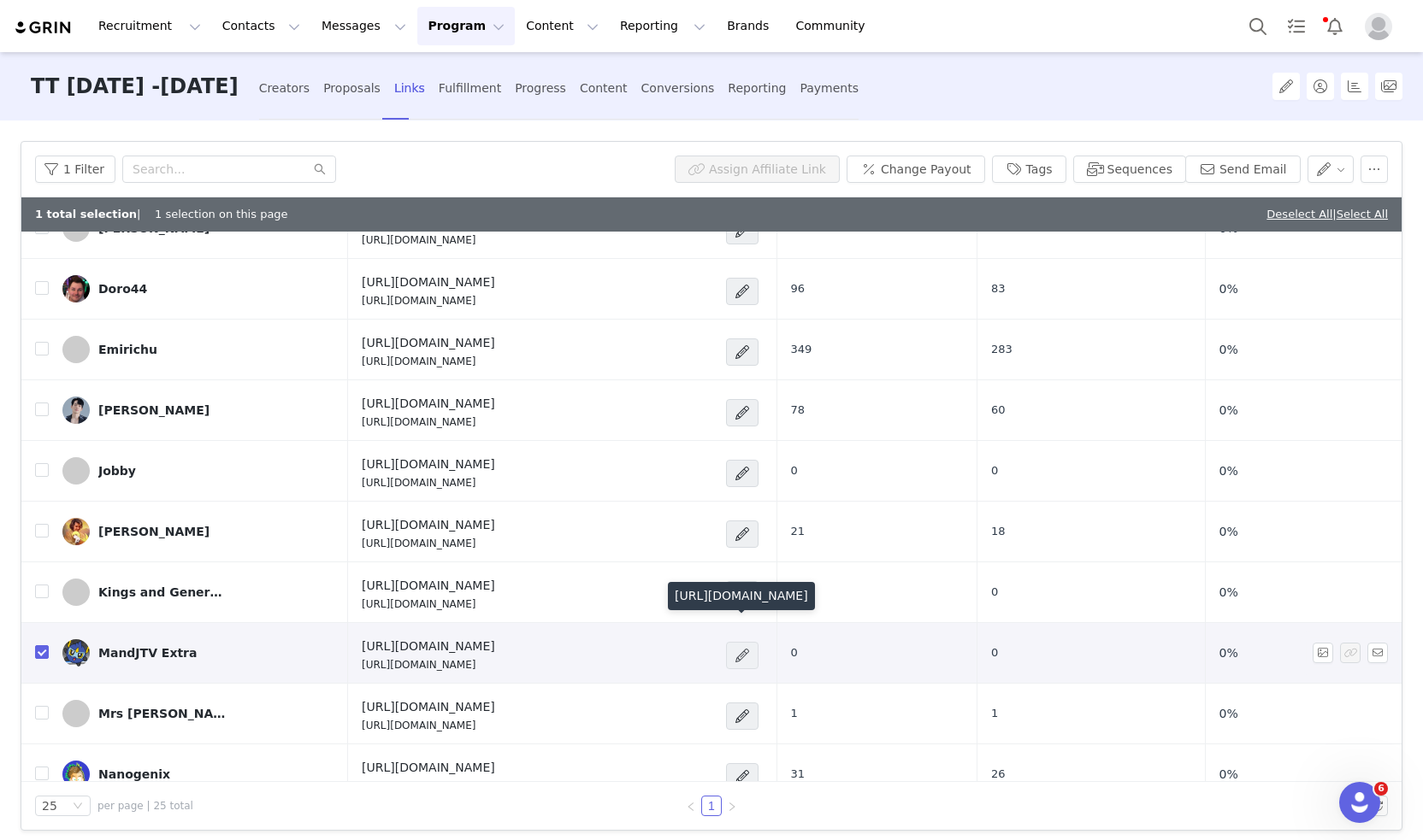
click at [750, 649] on span at bounding box center [742, 656] width 17 height 20
click at [739, 459] on div "Edit Link" at bounding box center [733, 454] width 123 height 19
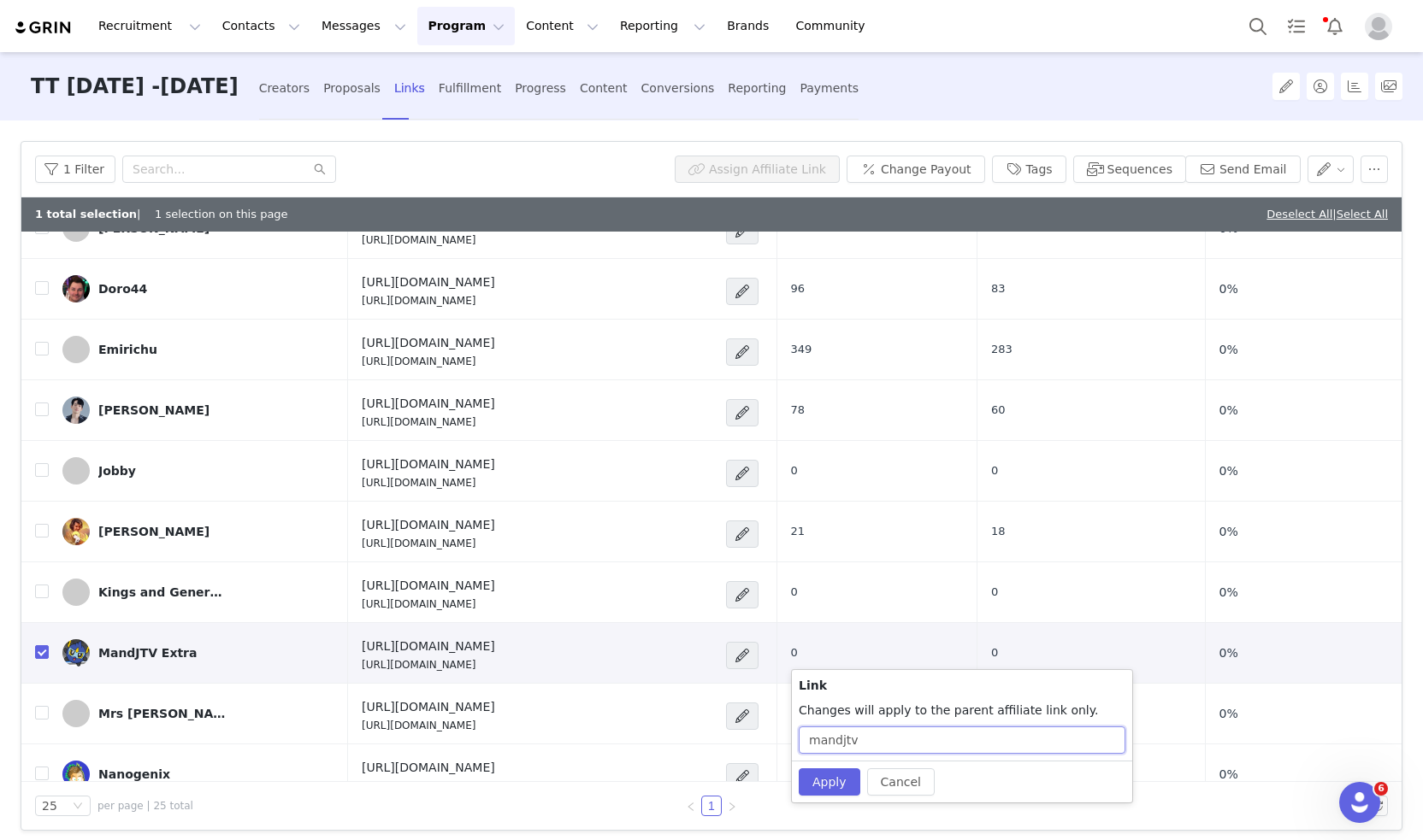
click at [907, 745] on input "mandjtv" at bounding box center [962, 740] width 327 height 28
type input "MANDJTV-TT102025"
click at [834, 779] on button "Apply" at bounding box center [828, 782] width 61 height 28
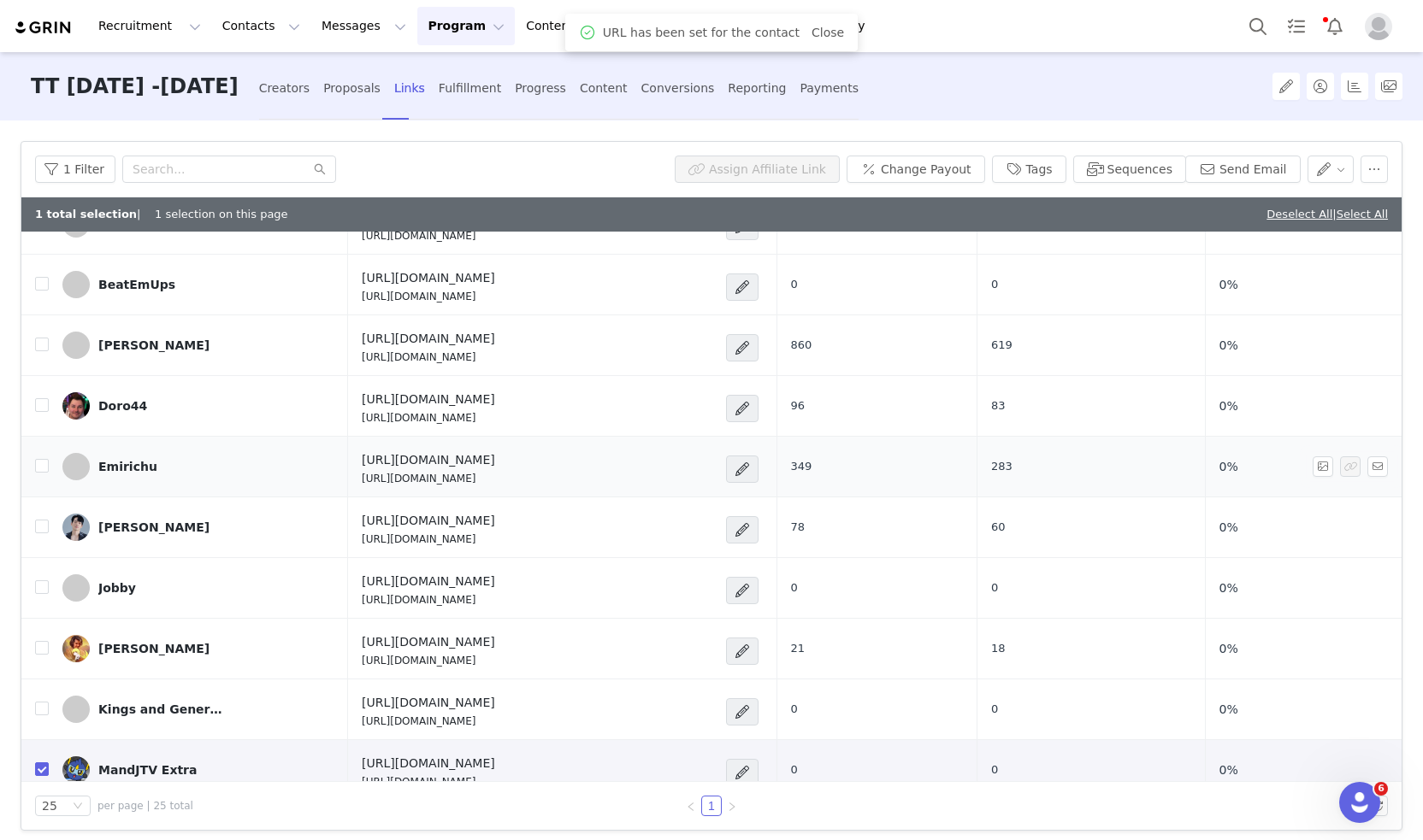
scroll to position [171, 0]
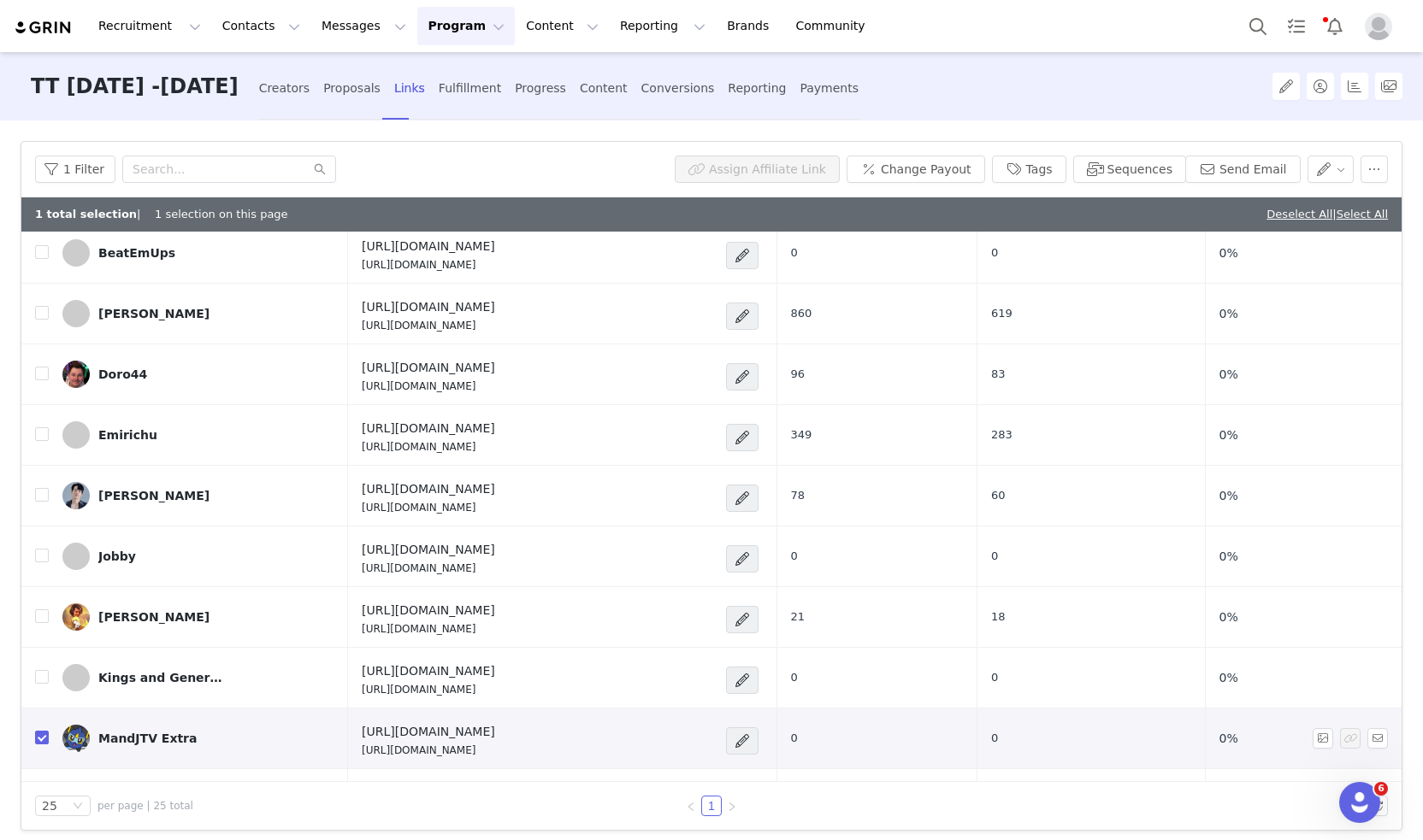
click at [459, 752] on p "[URL][DOMAIN_NAME]" at bounding box center [428, 750] width 133 height 16
copy div "[URL][DOMAIN_NAME]"
